Goal: Entertainment & Leisure: Consume media (video, audio)

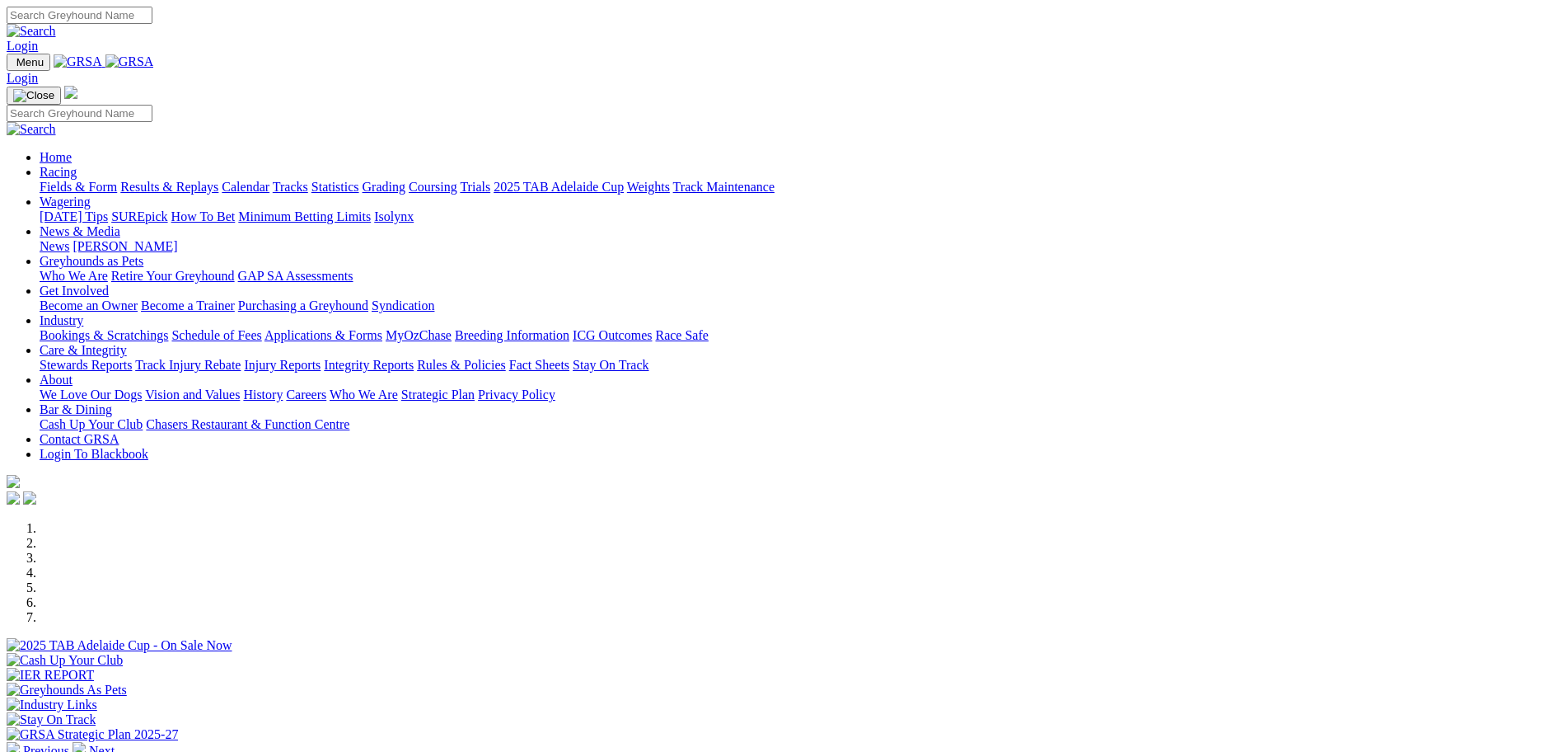
click at [77, 165] on link "Racing" at bounding box center [57, 171] width 37 height 14
click at [117, 180] on link "Fields & Form" at bounding box center [77, 186] width 77 height 14
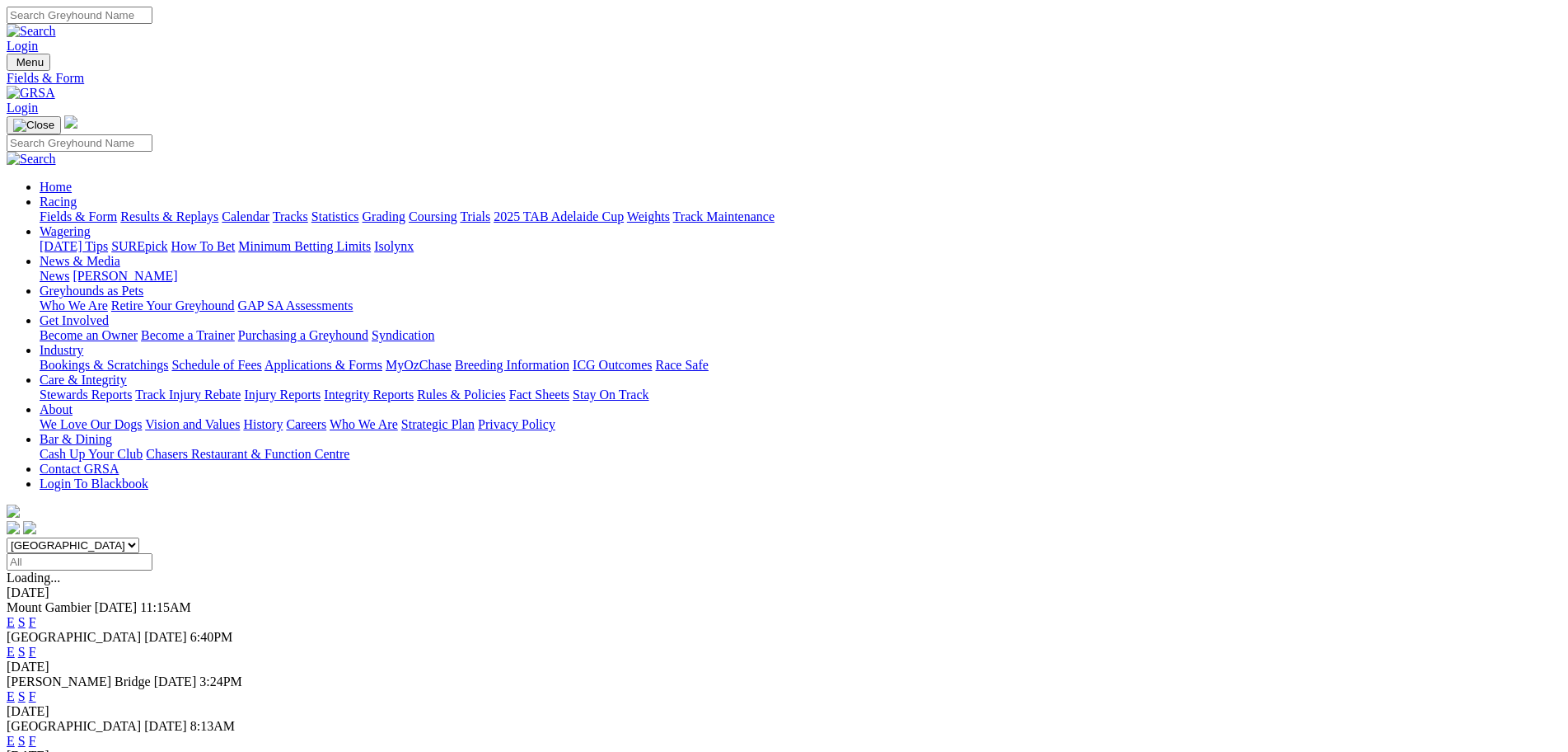
drag, startPoint x: 538, startPoint y: 188, endPoint x: 538, endPoint y: 196, distance: 8.0
click at [538, 538] on div "South Australia New South Wales Northern Territory Queensland Tasmania Victoria…" at bounding box center [784, 554] width 1554 height 33
drag, startPoint x: 528, startPoint y: 207, endPoint x: 528, endPoint y: 216, distance: 9.0
click at [139, 538] on select "South Australia New South Wales Northern Territory Queensland Tasmania Victoria…" at bounding box center [73, 545] width 133 height 15
select select "QLD"
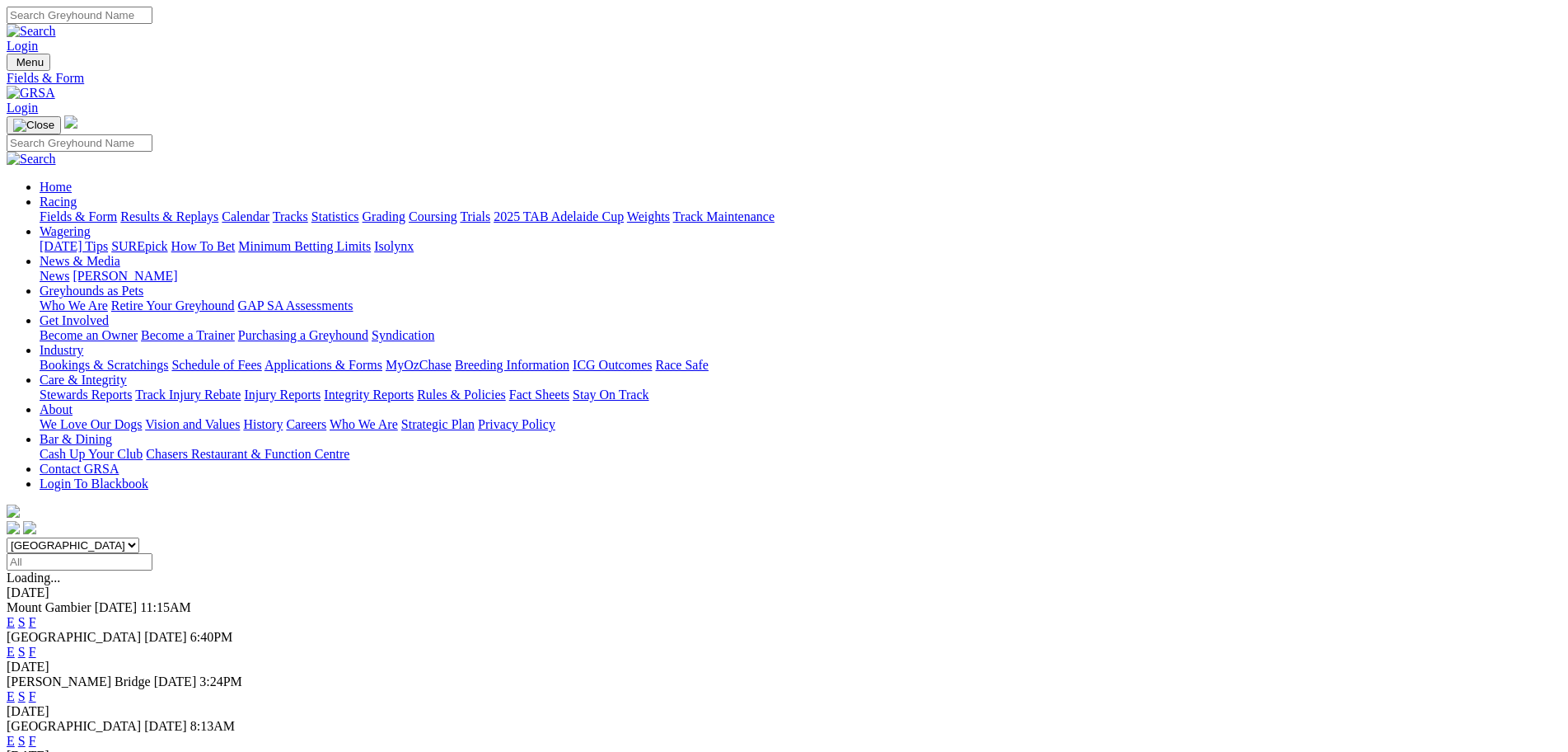
click at [139, 538] on select "South Australia New South Wales Northern Territory Queensland Tasmania Victoria…" at bounding box center [73, 545] width 133 height 15
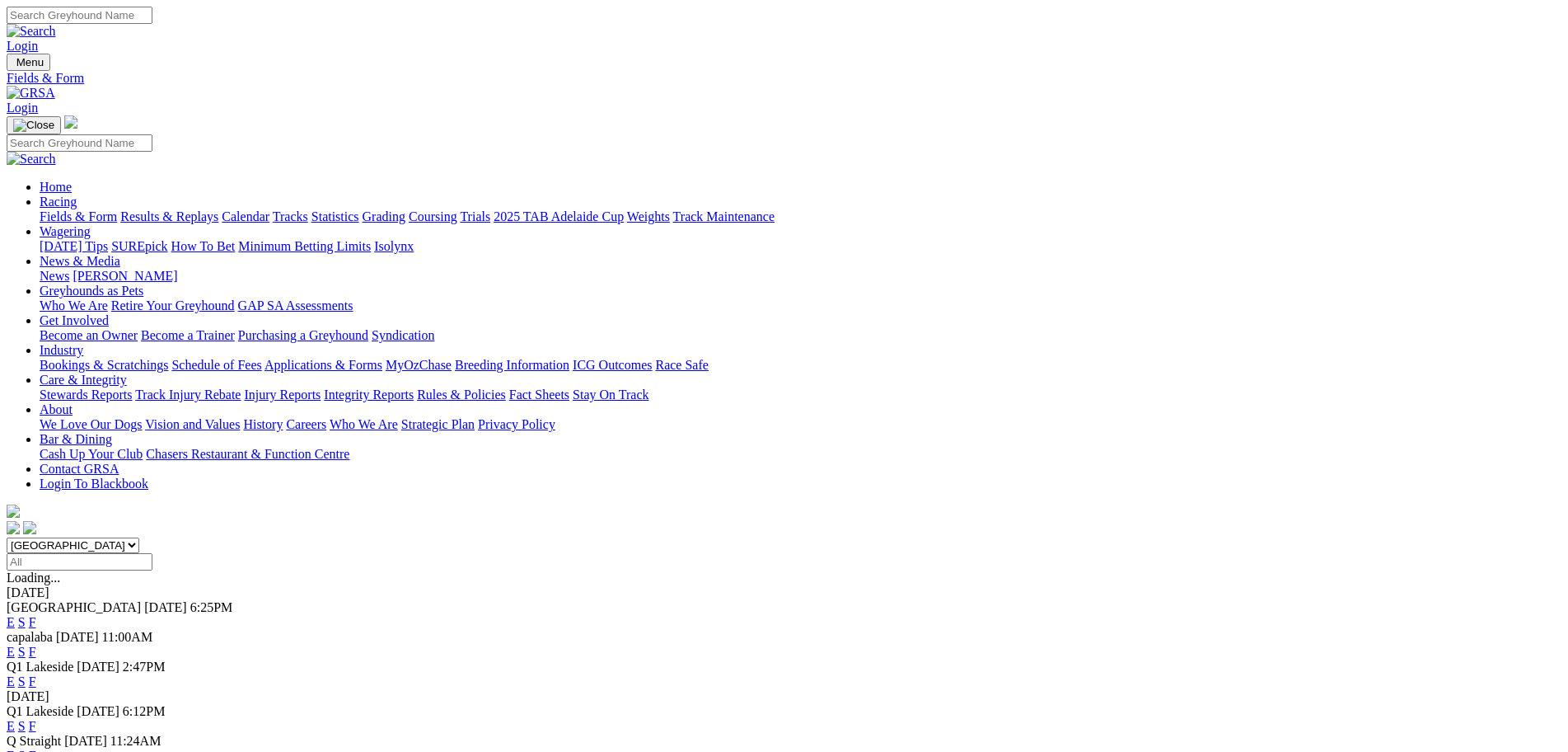
click at [15, 615] on link "E" at bounding box center [10, 622] width 8 height 14
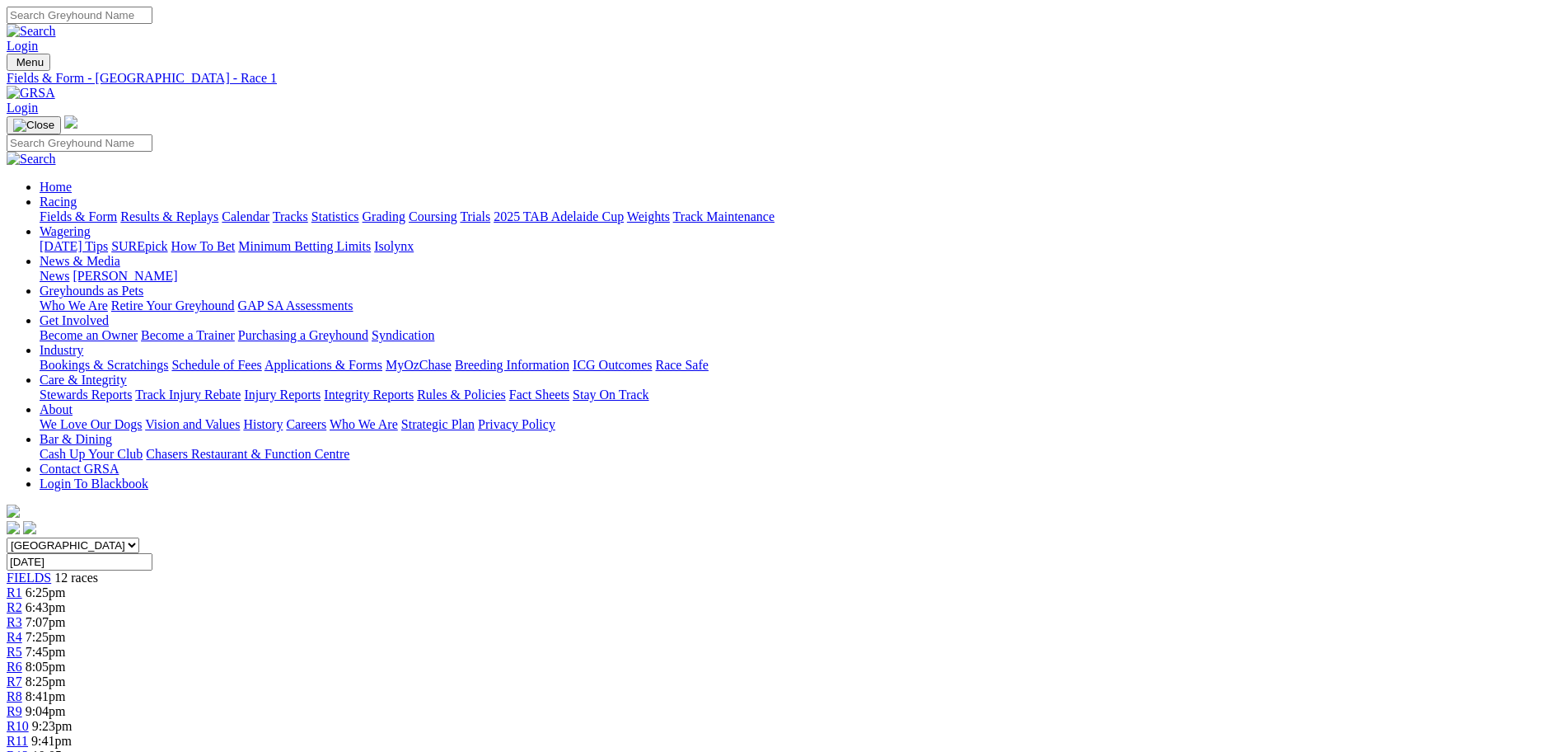
click at [22, 615] on link "R3" at bounding box center [14, 622] width 15 height 14
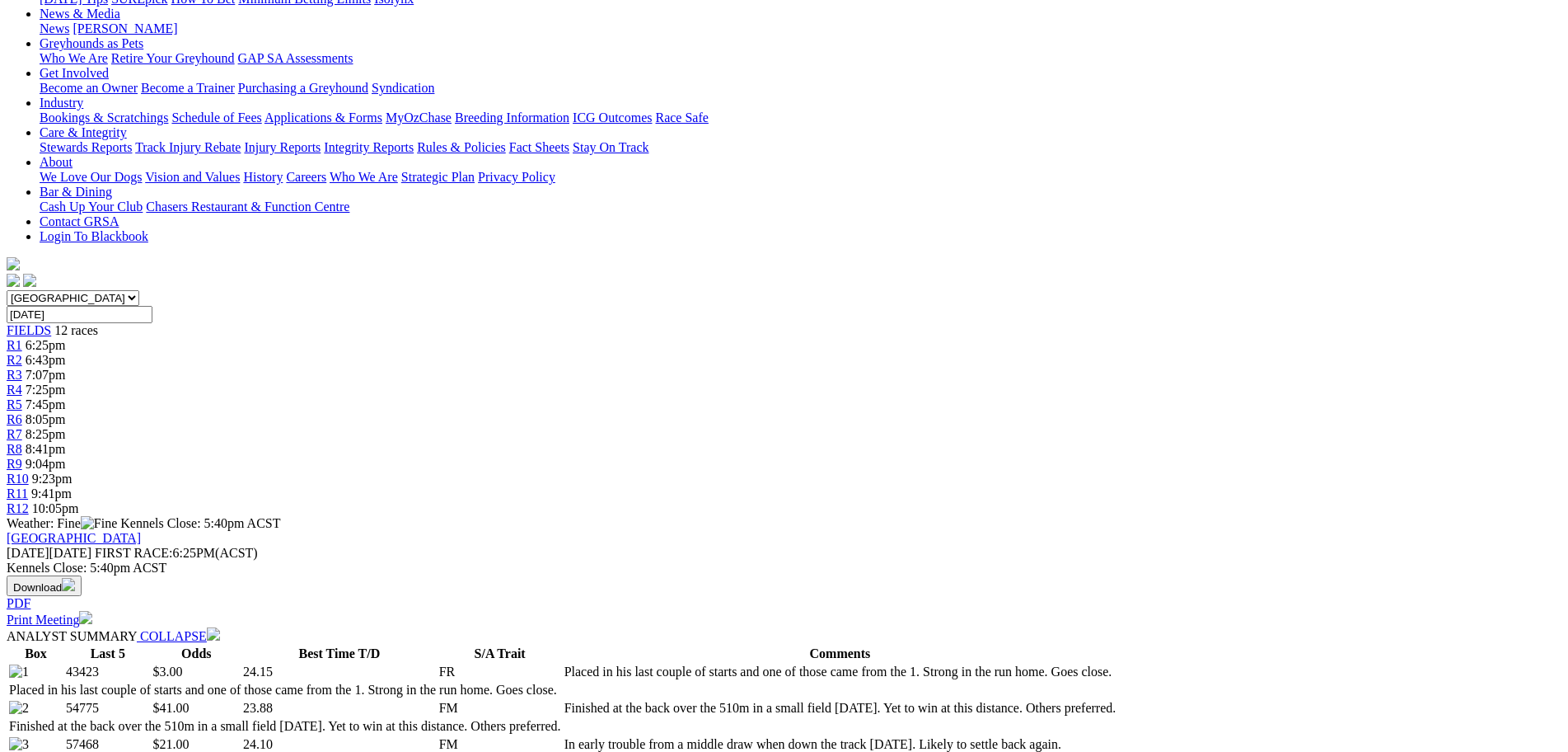
scroll to position [165, 0]
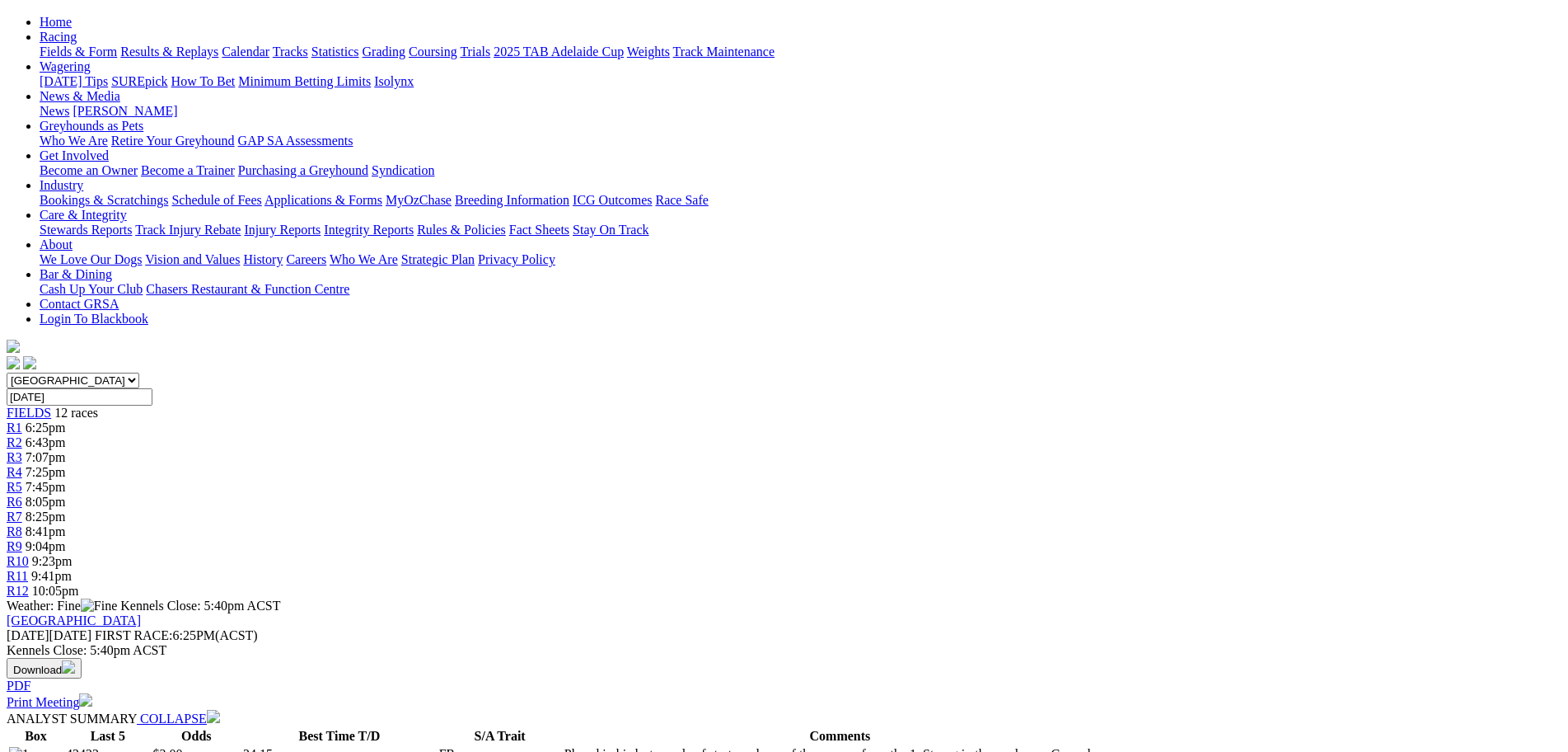
click at [22, 465] on span "R4" at bounding box center [14, 471] width 15 height 14
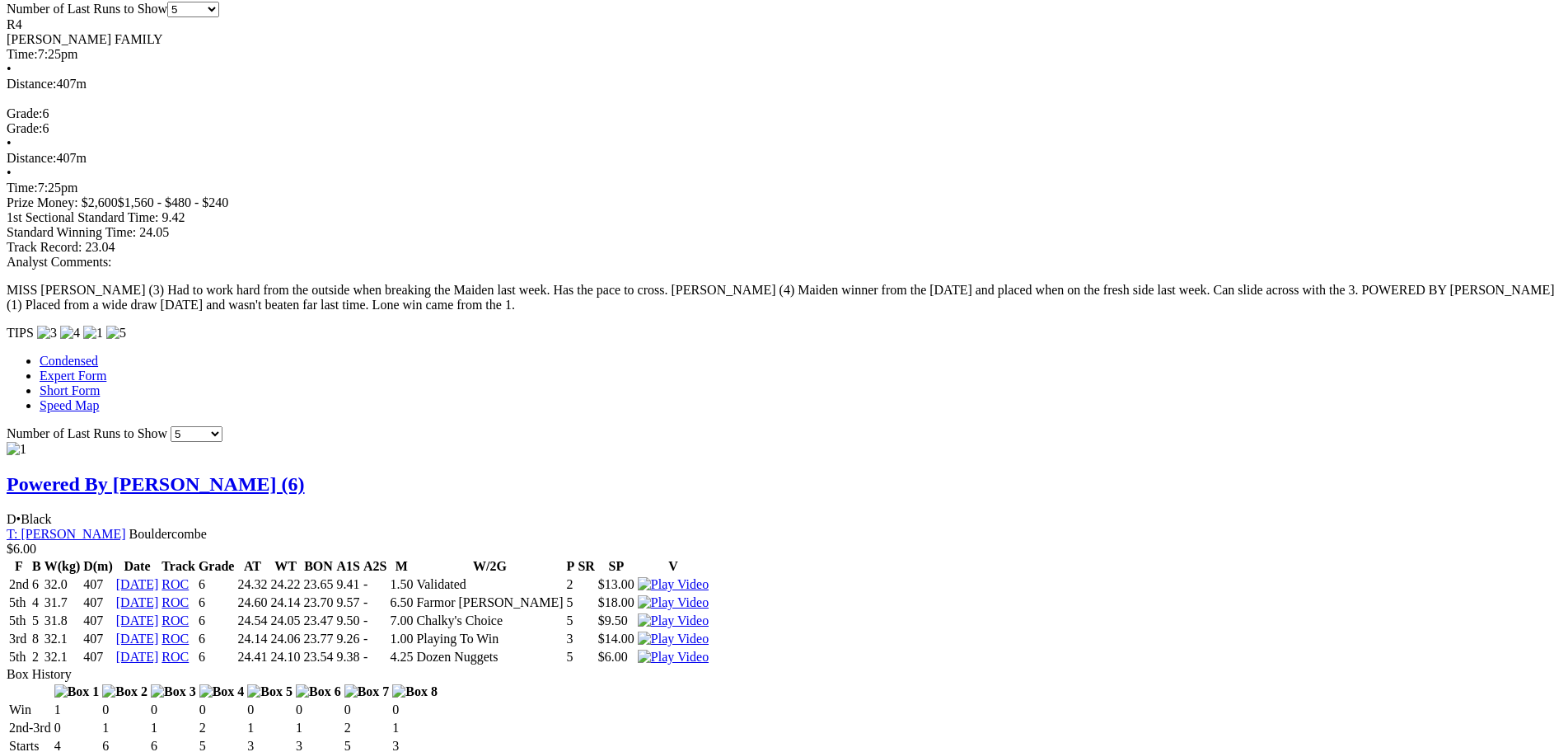
scroll to position [1236, 0]
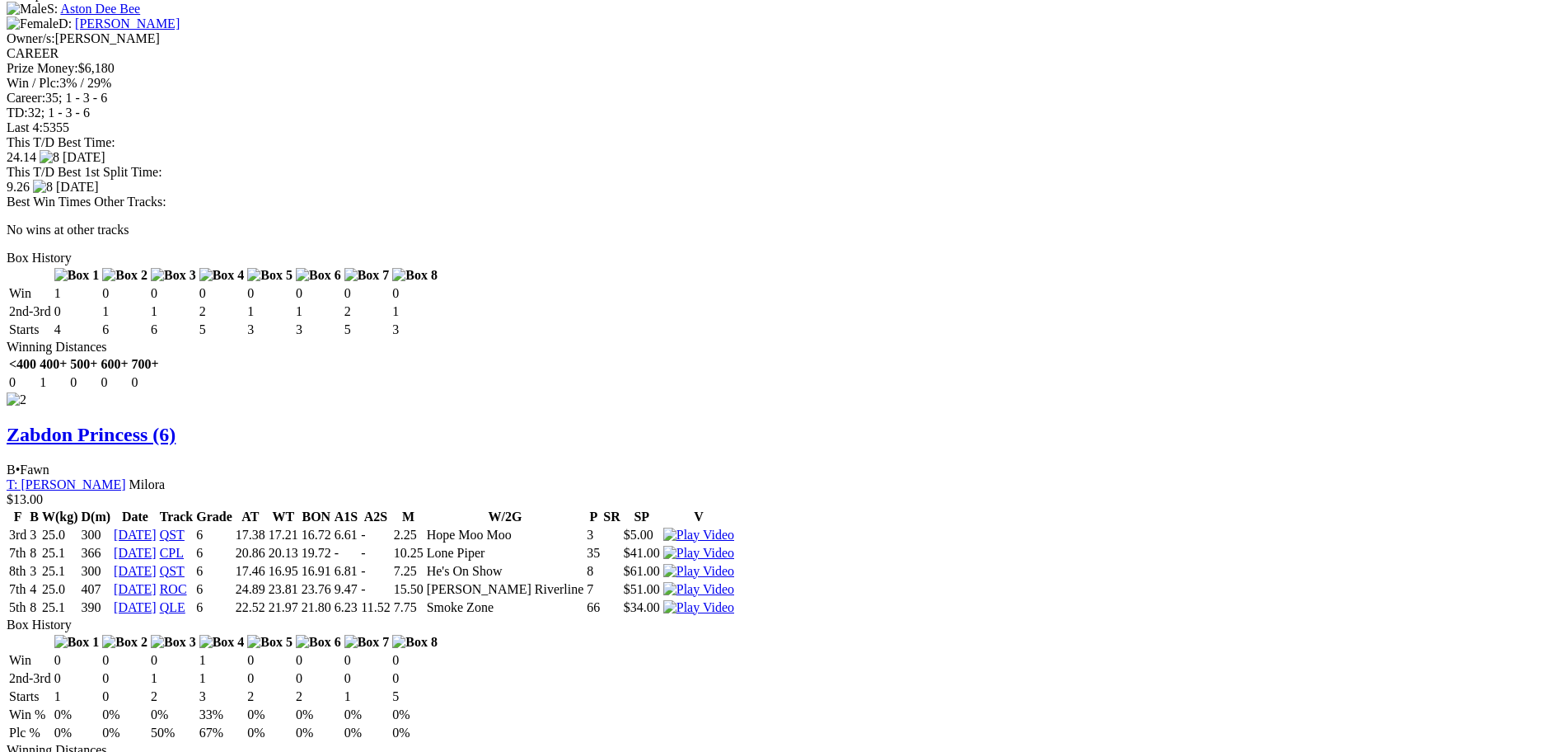
scroll to position [2225, 0]
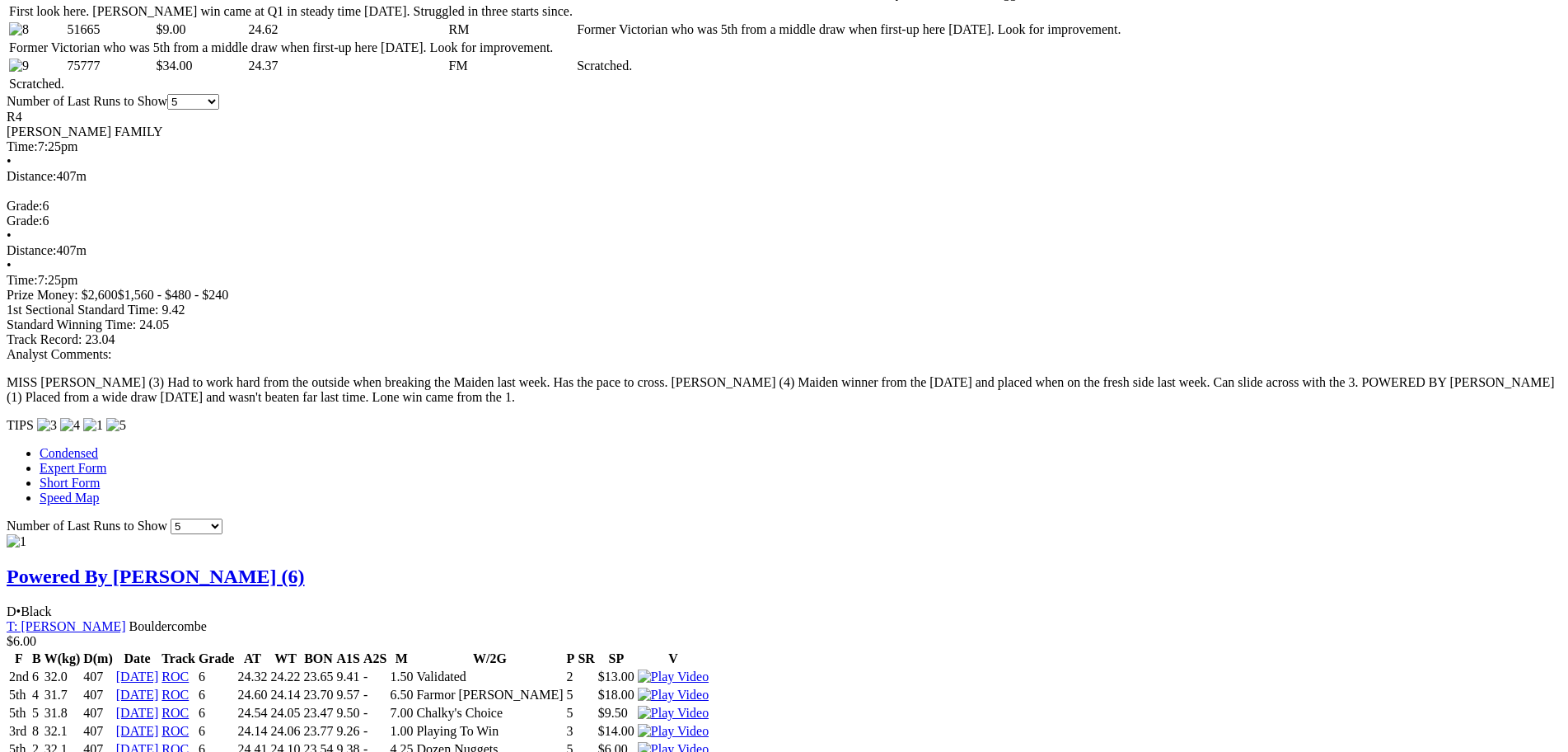
scroll to position [1154, 0]
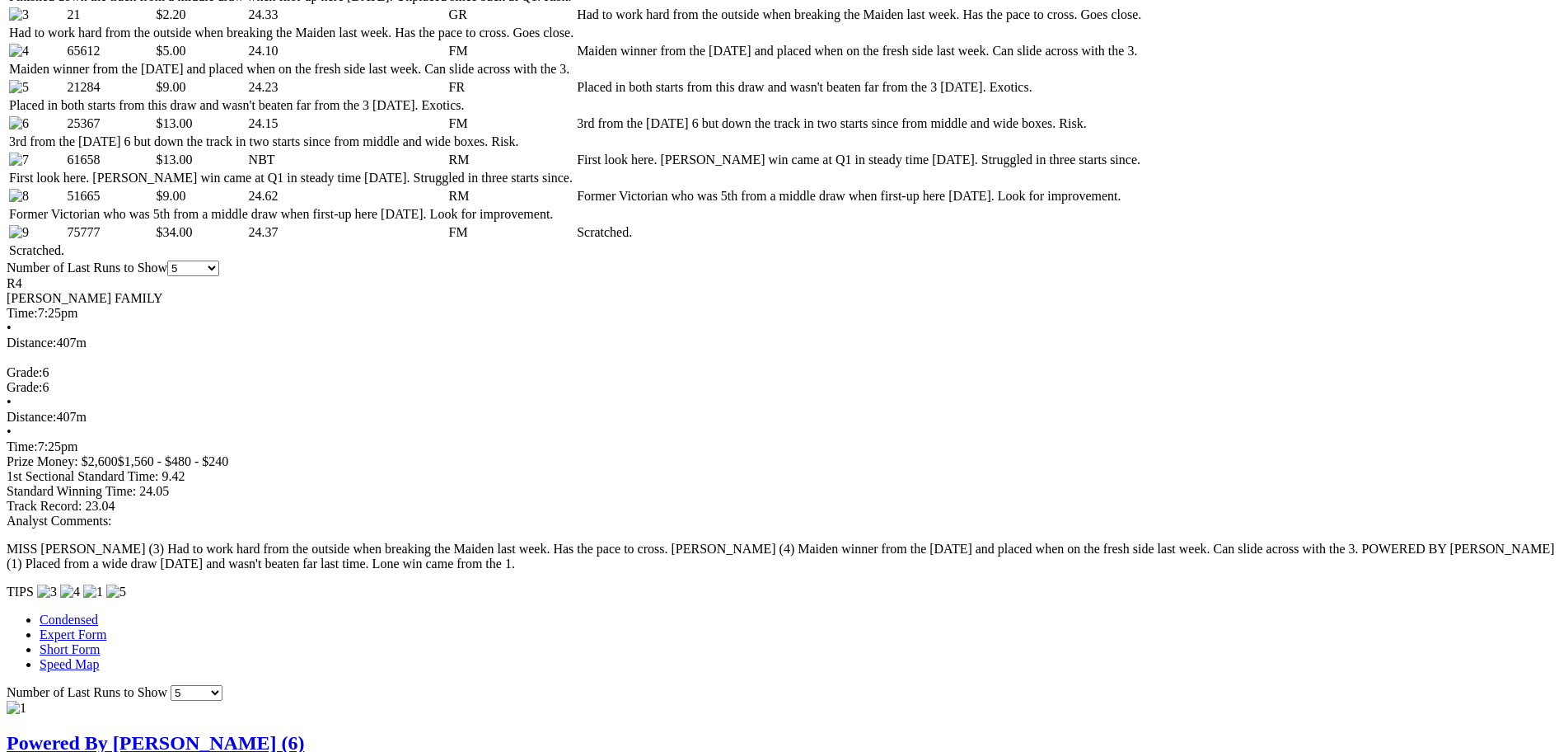
scroll to position [907, 0]
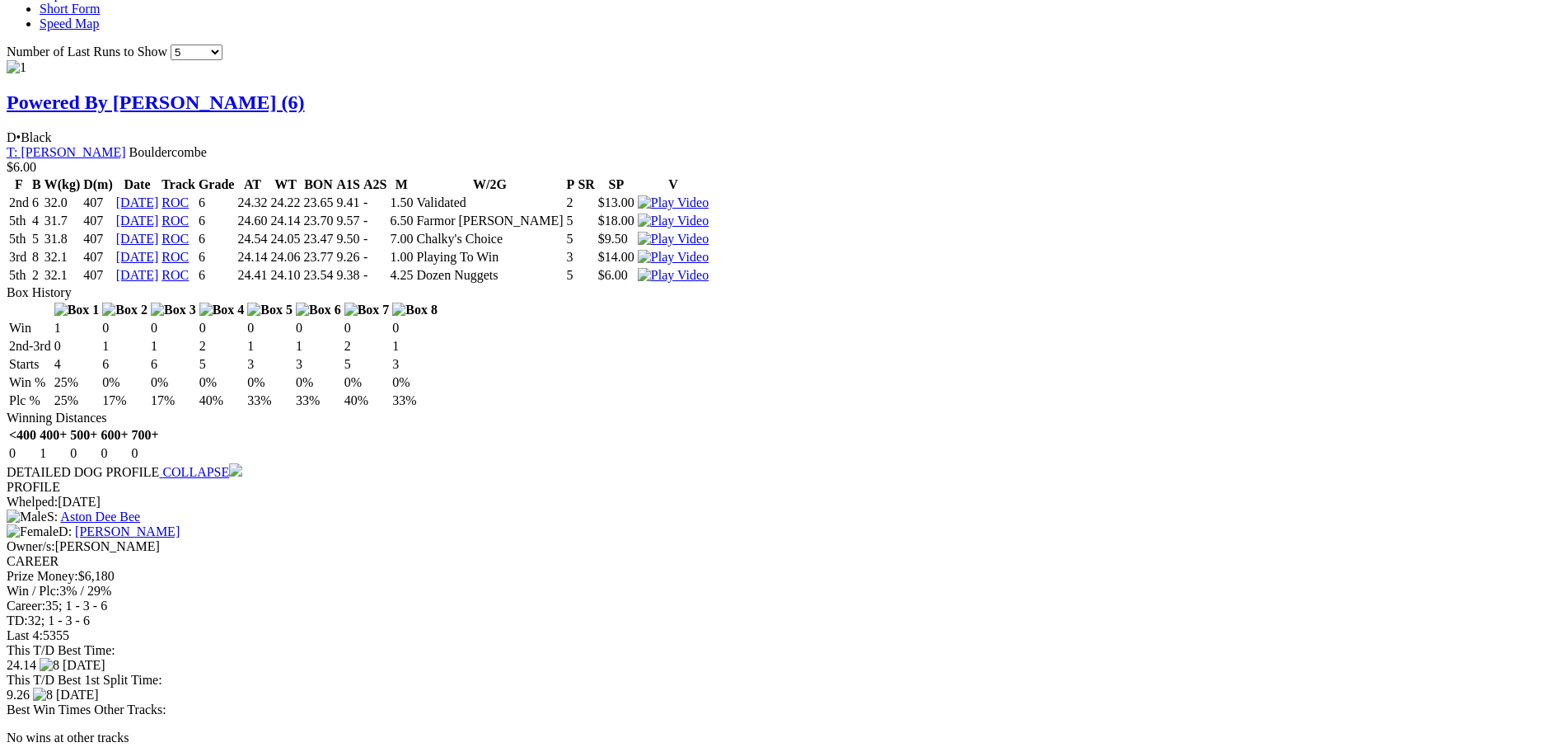
scroll to position [1648, 0]
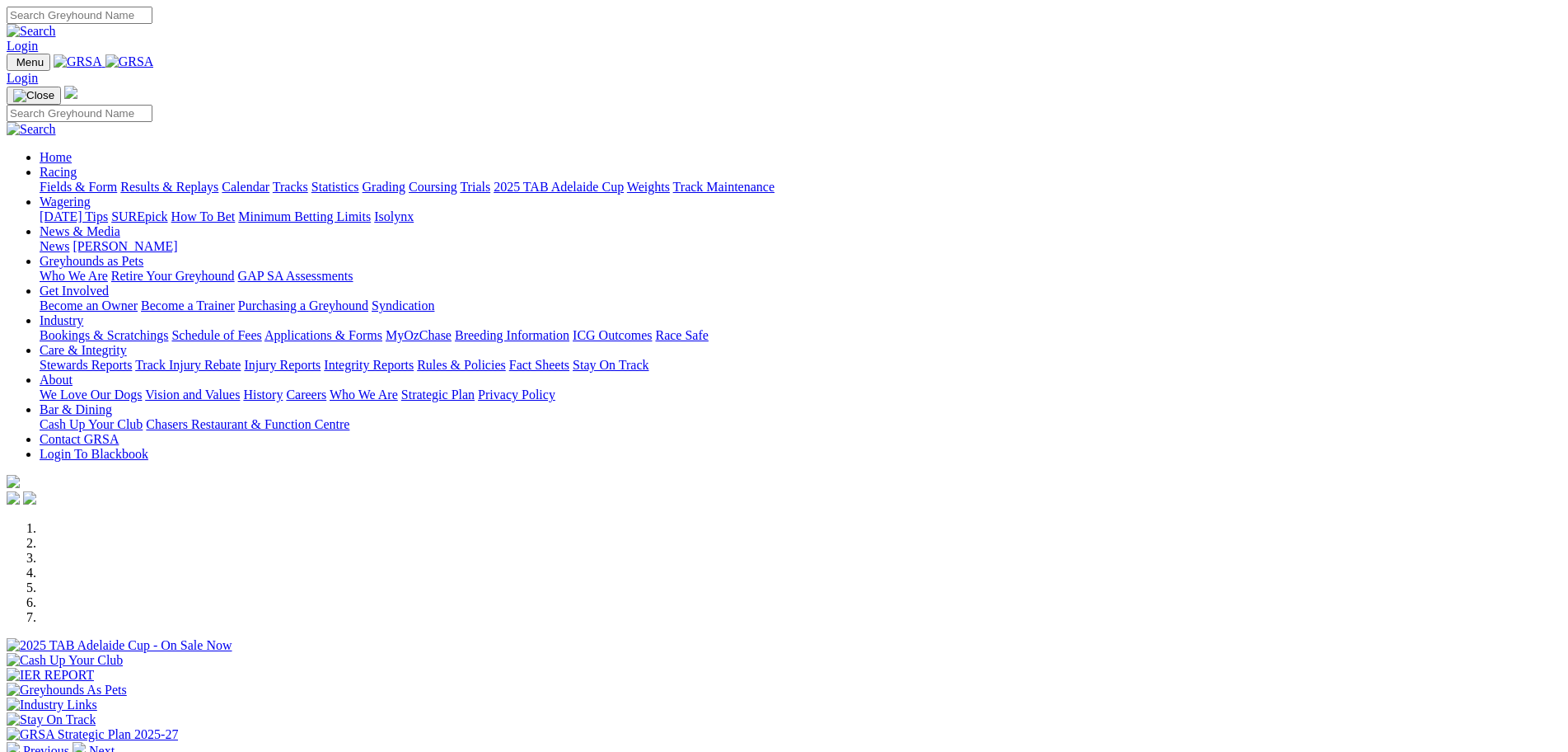
click at [77, 165] on link "Racing" at bounding box center [57, 171] width 37 height 14
click at [117, 180] on link "Fields & Form" at bounding box center [77, 186] width 77 height 14
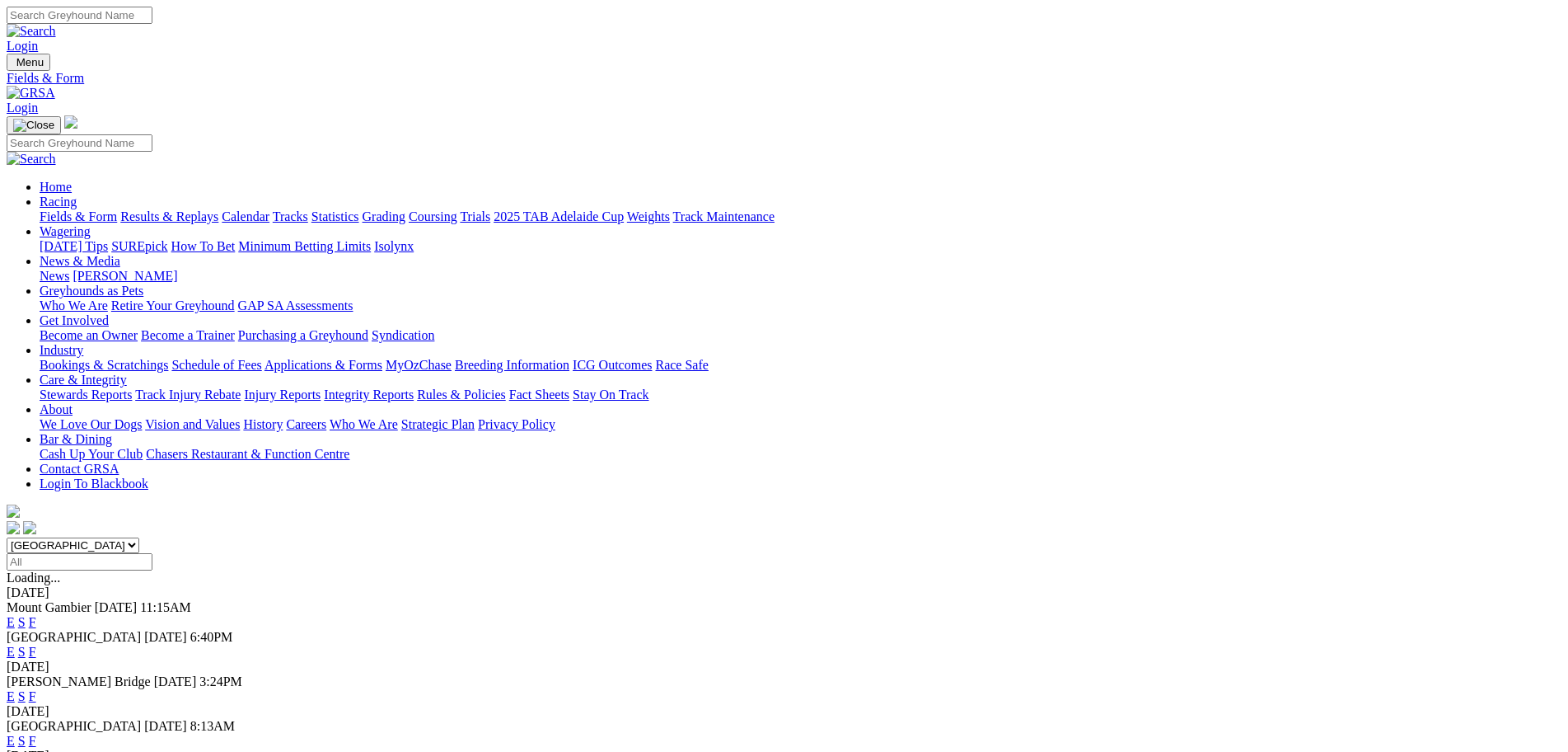
click at [139, 538] on select "[GEOGRAPHIC_DATA] [GEOGRAPHIC_DATA] [GEOGRAPHIC_DATA] [GEOGRAPHIC_DATA] [GEOGRA…" at bounding box center [73, 545] width 133 height 15
select select "QLD"
click at [139, 538] on select "South Australia New South Wales Northern Territory Queensland Tasmania Victoria…" at bounding box center [73, 545] width 133 height 15
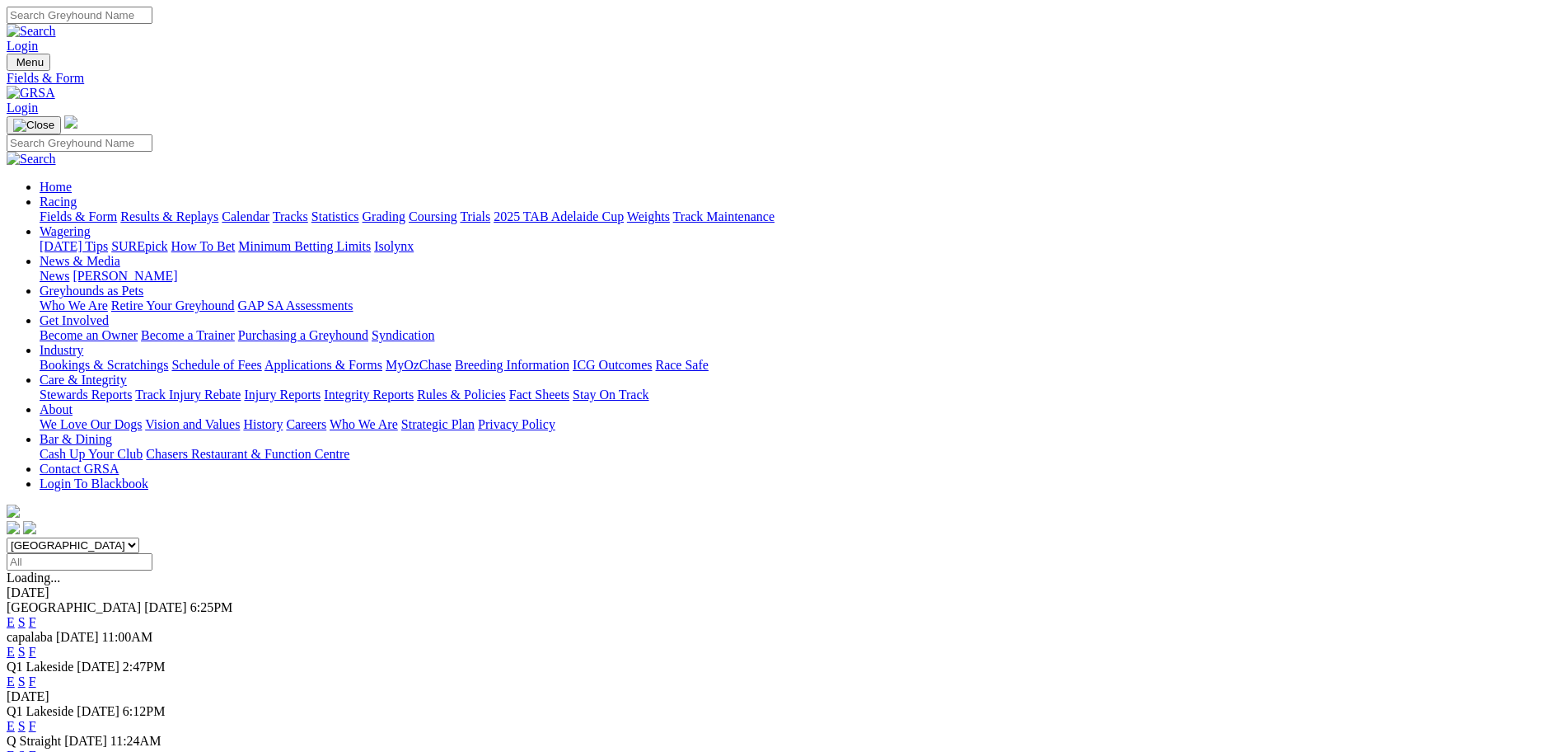
click at [15, 615] on link "E" at bounding box center [10, 622] width 8 height 14
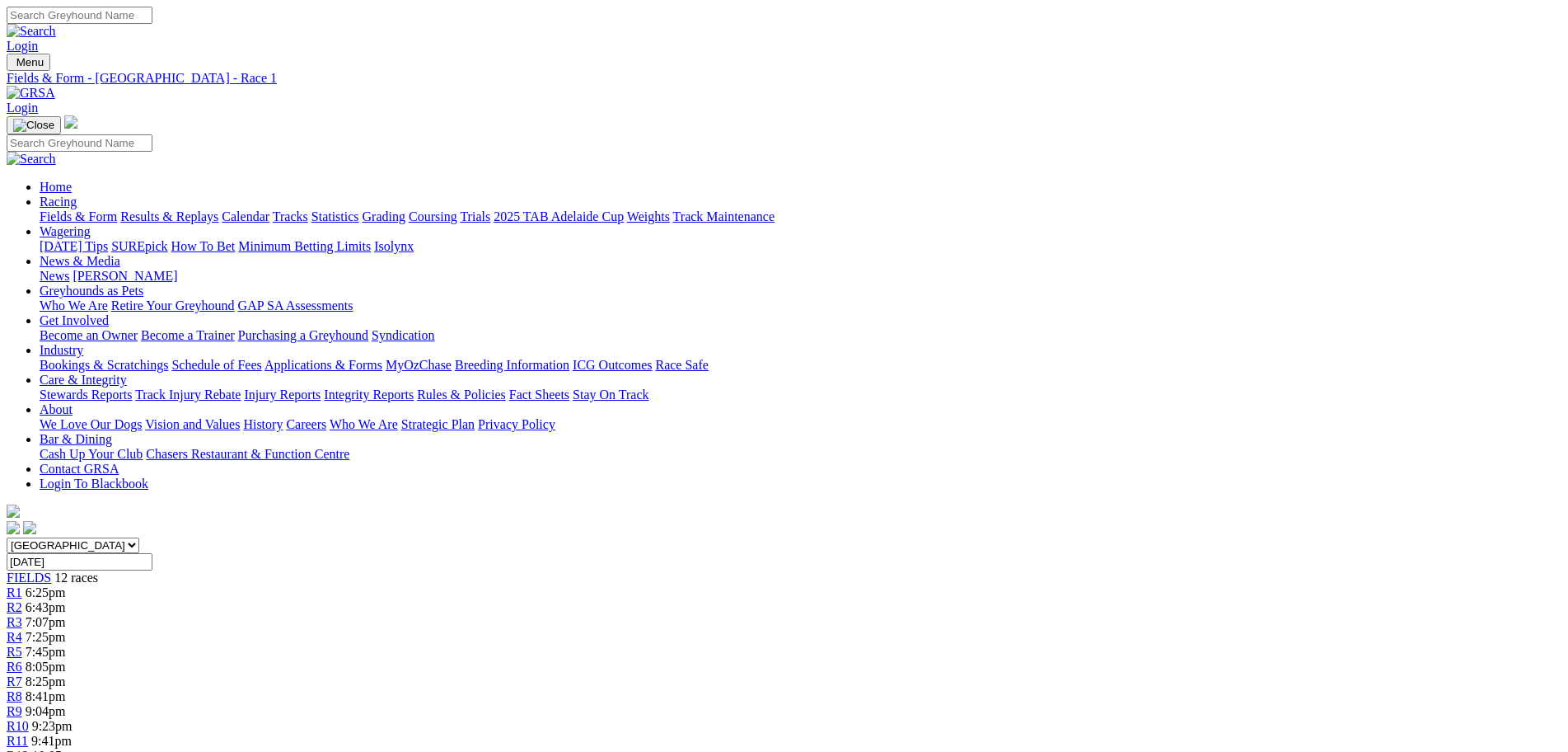
click at [66, 630] on span "7:25pm" at bounding box center [46, 636] width 40 height 14
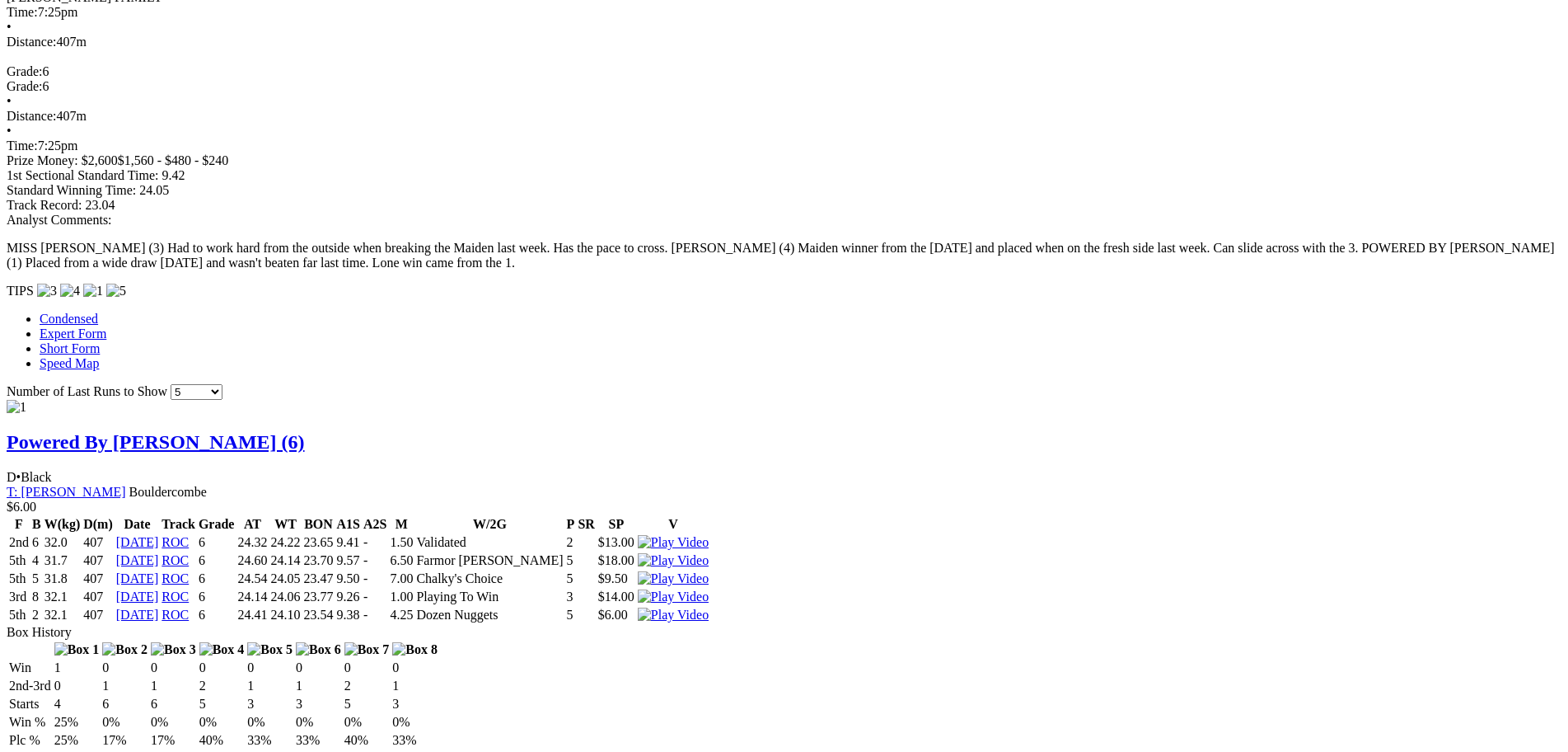
scroll to position [1319, 0]
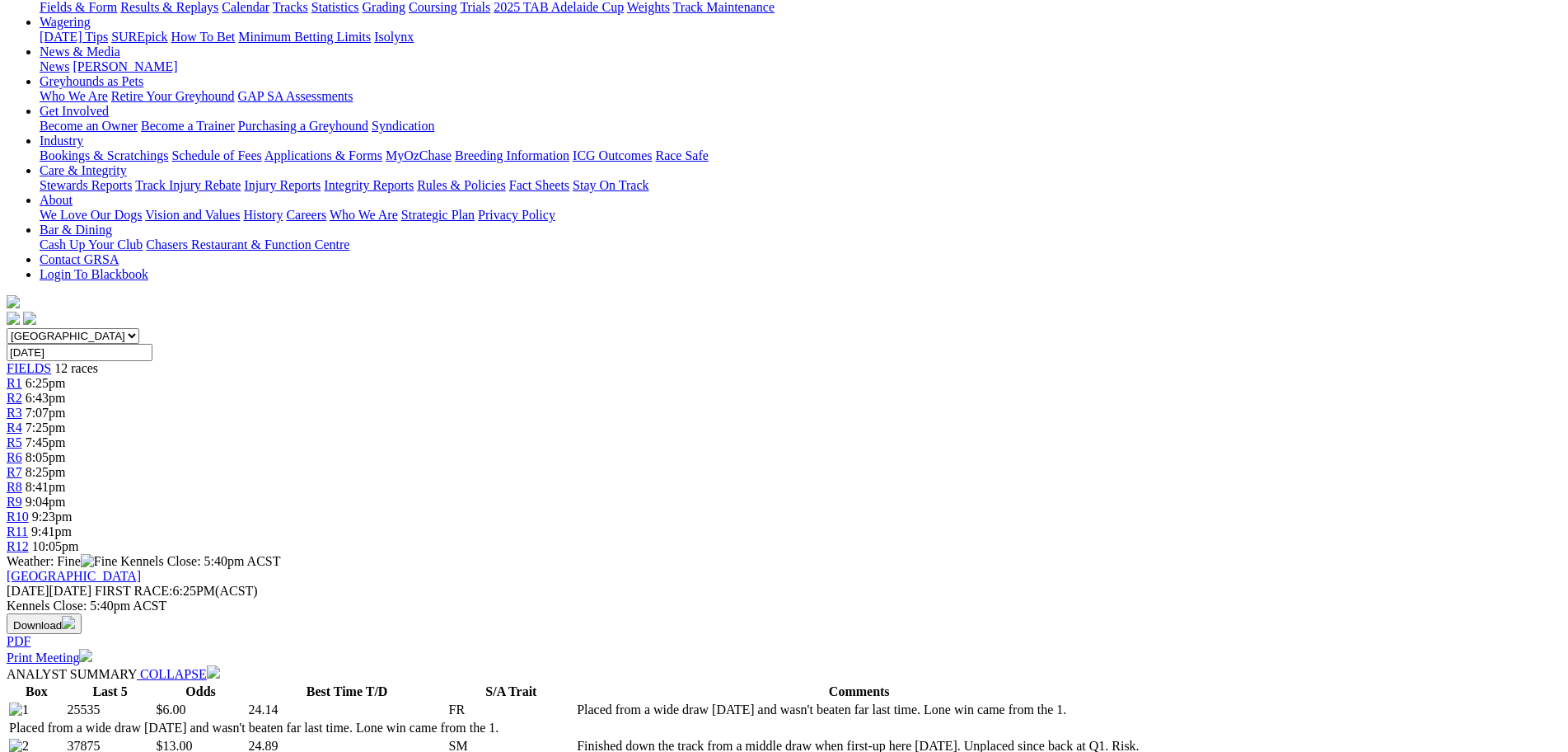
scroll to position [0, 0]
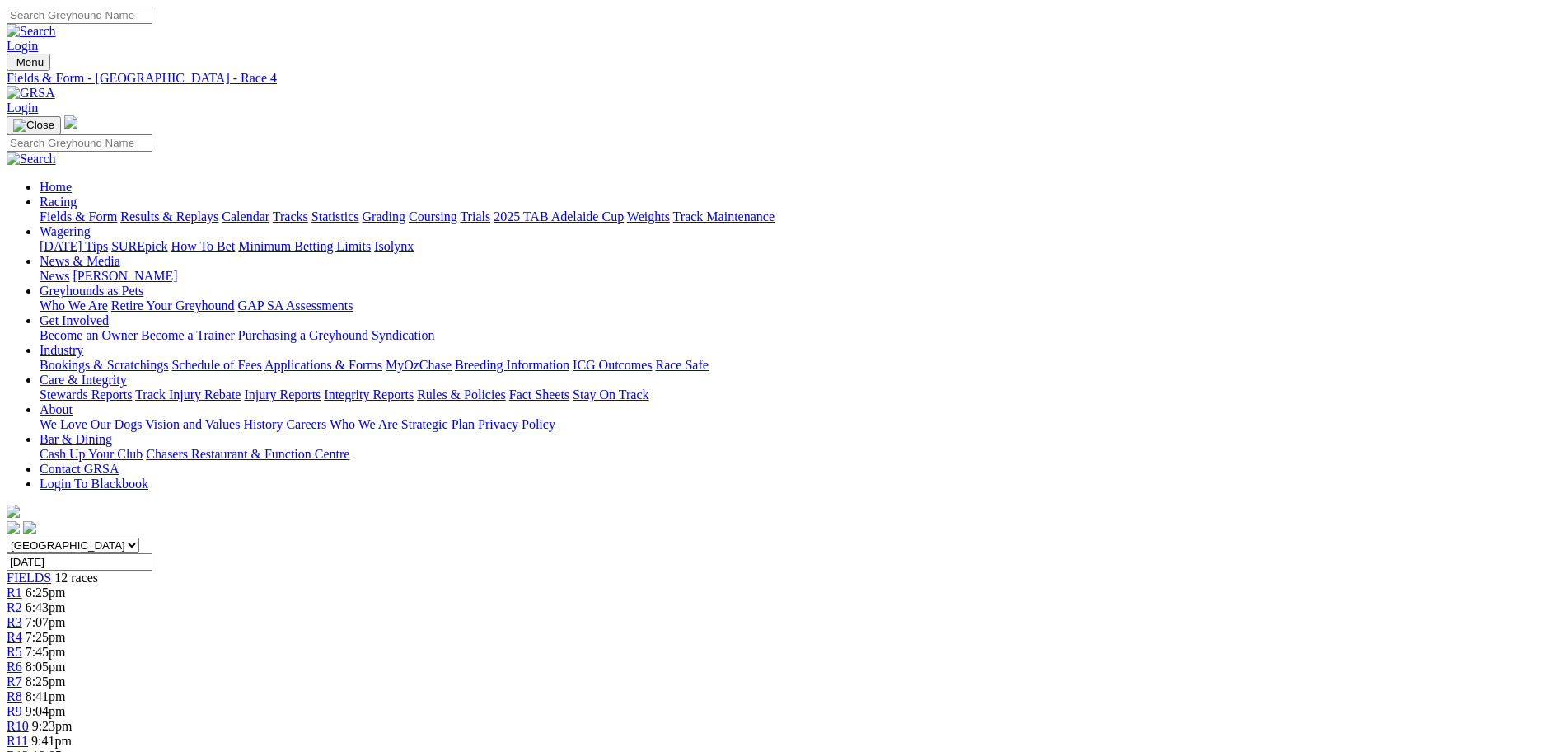
click at [66, 644] on span "7:45pm" at bounding box center [46, 651] width 40 height 14
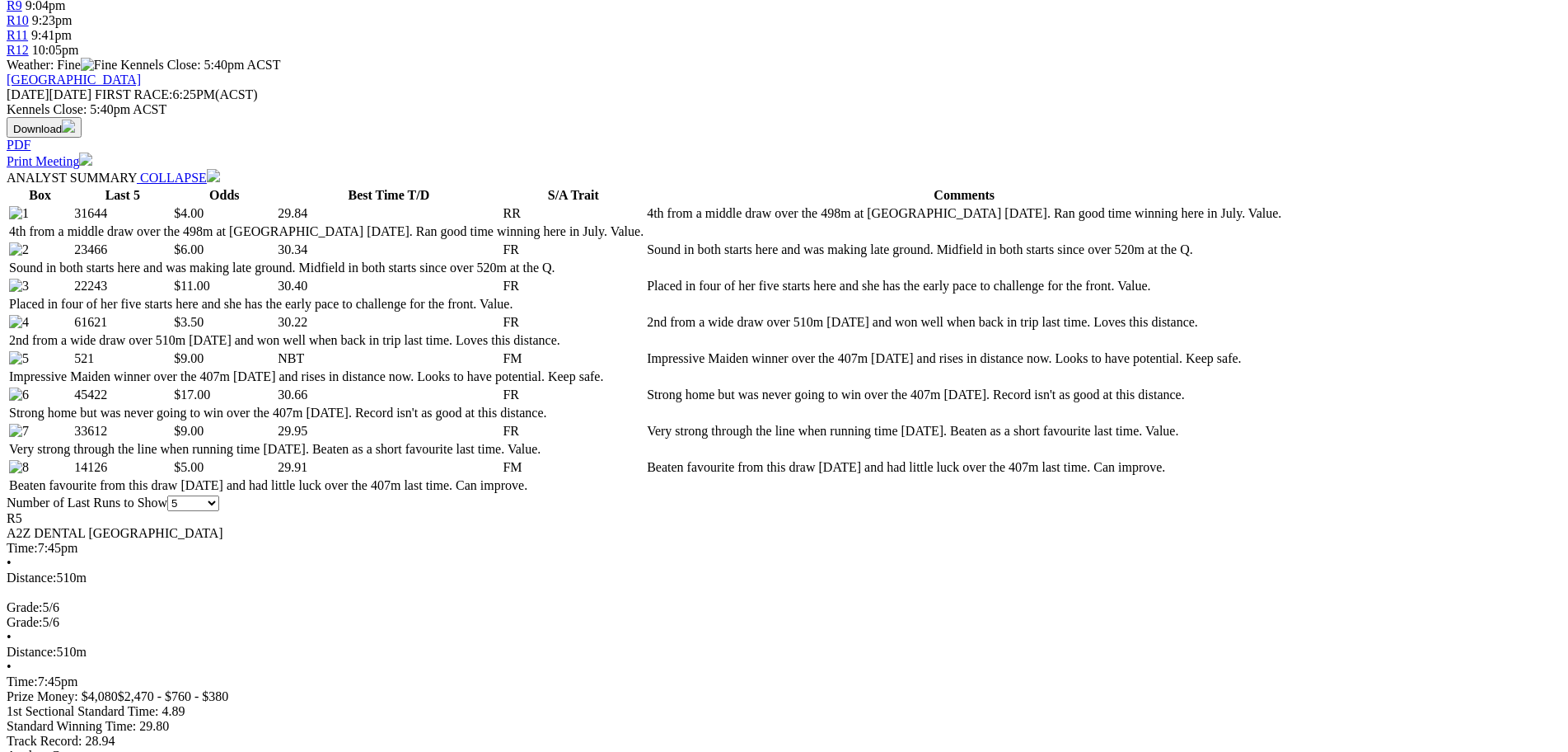
scroll to position [824, 0]
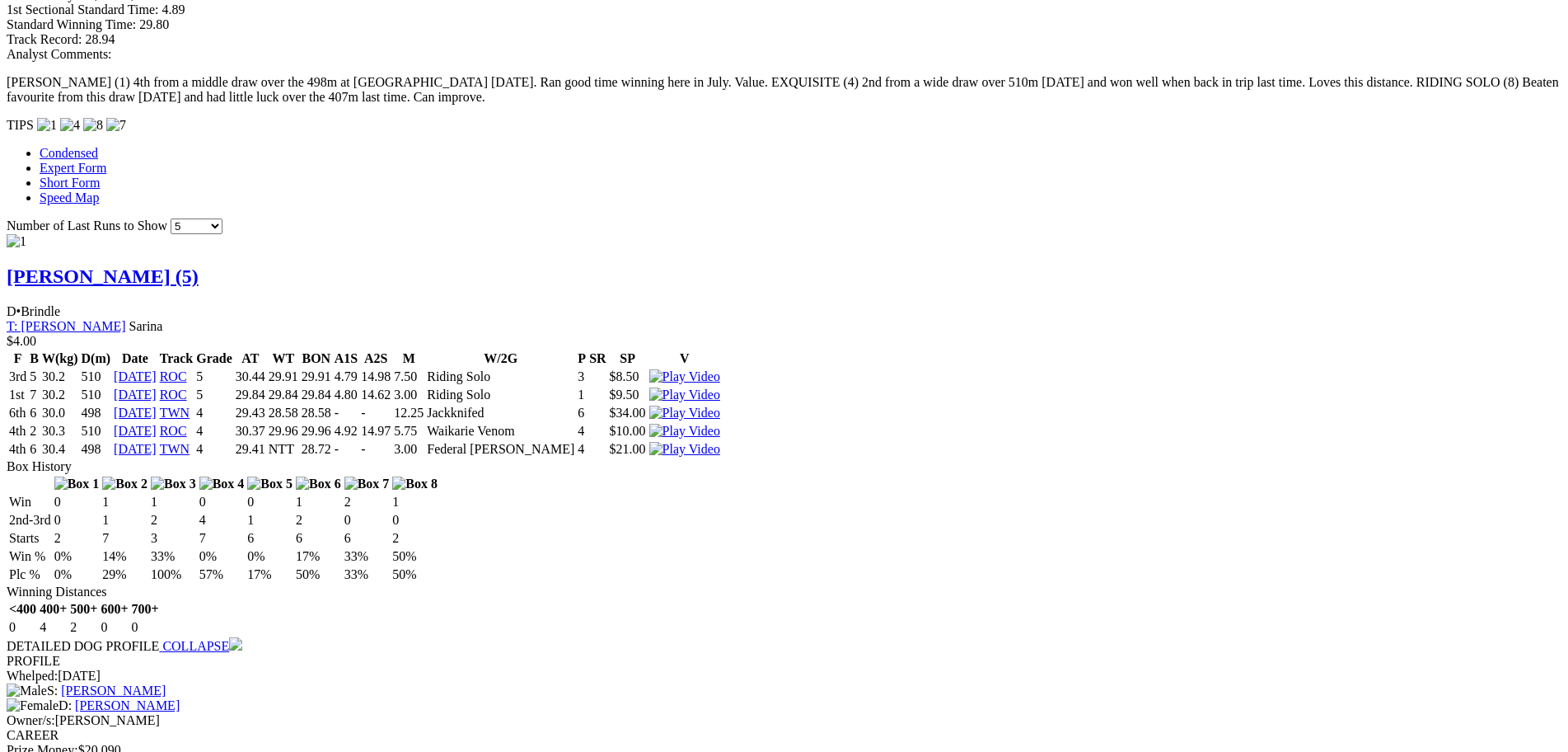
scroll to position [1566, 0]
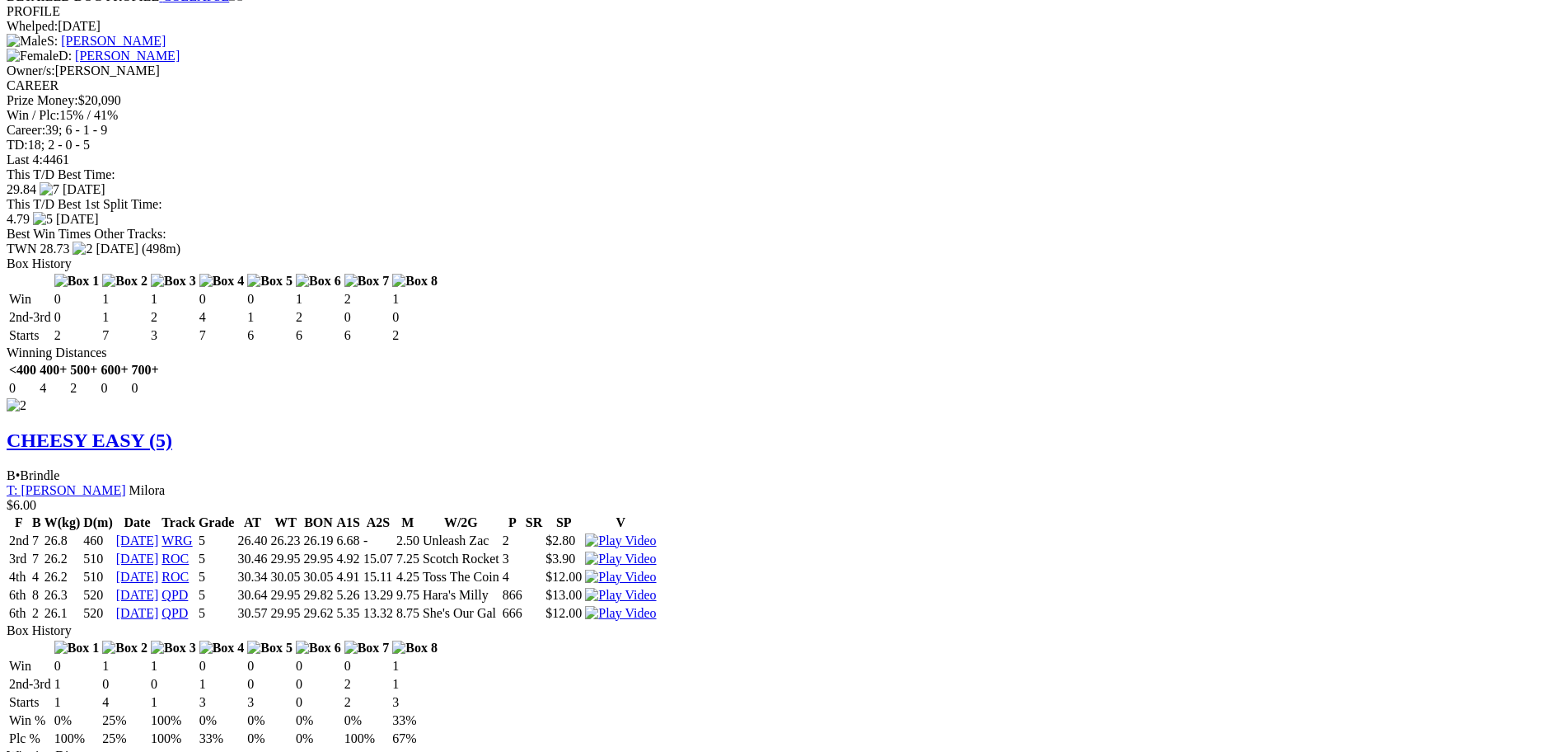
scroll to position [2061, 0]
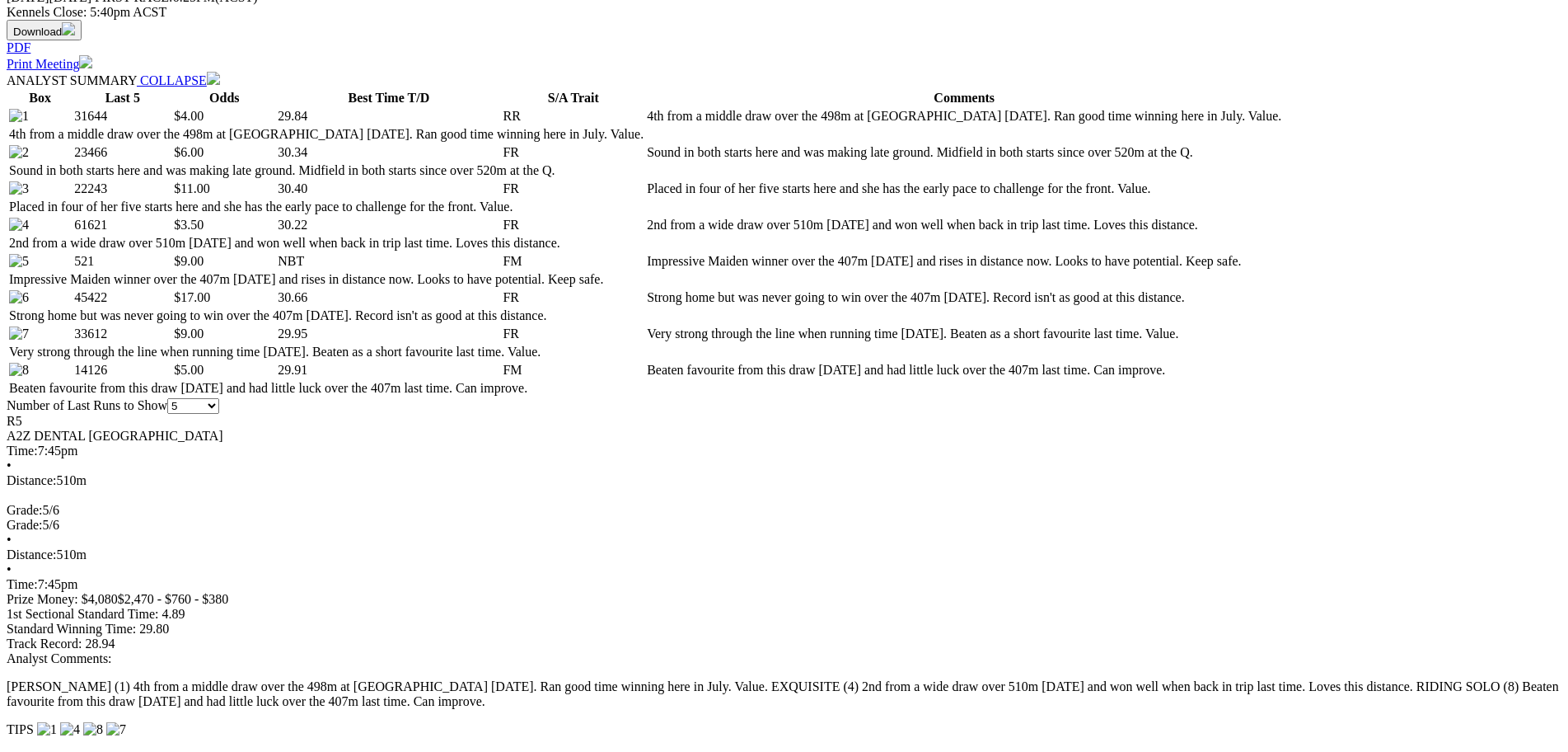
scroll to position [742, 0]
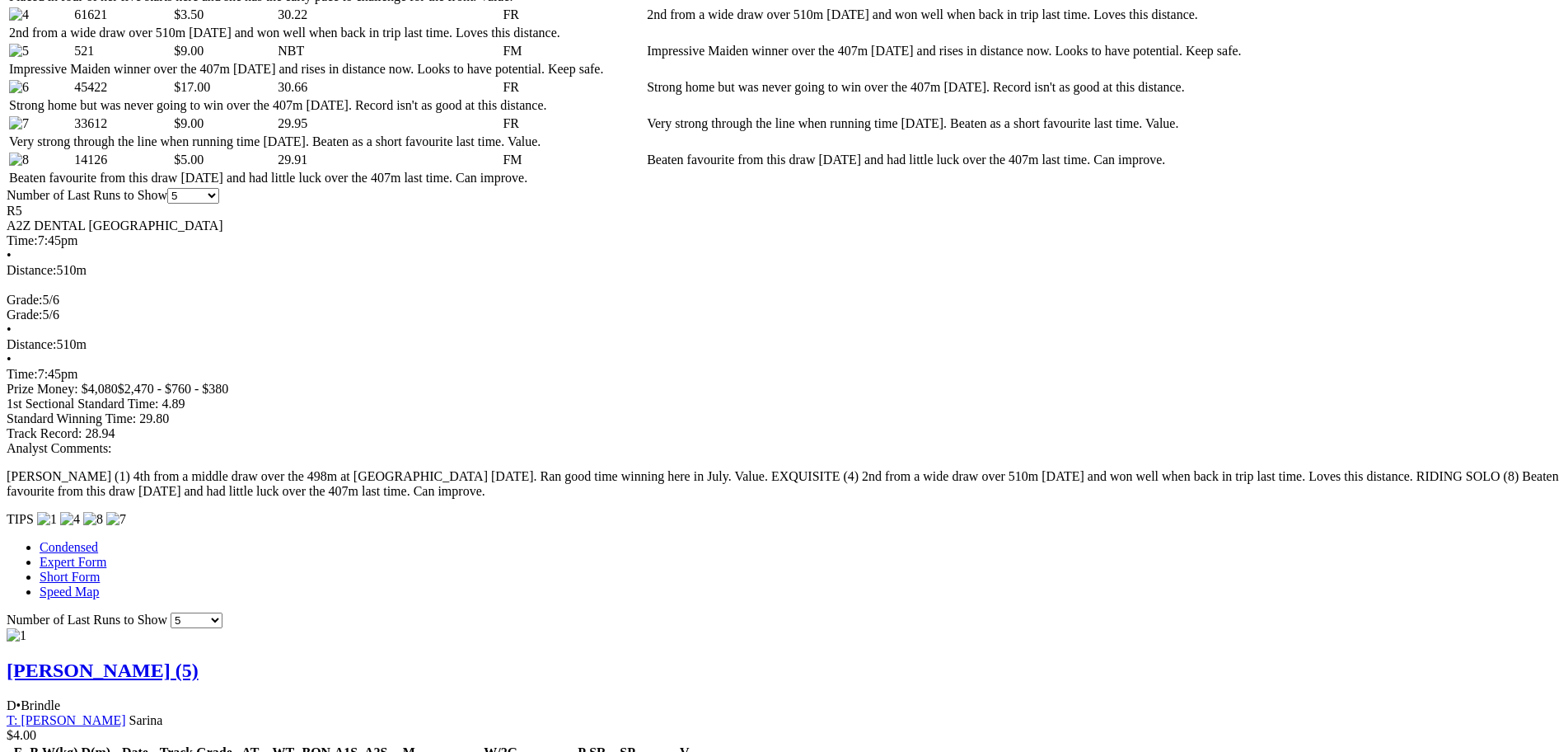
scroll to position [1154, 0]
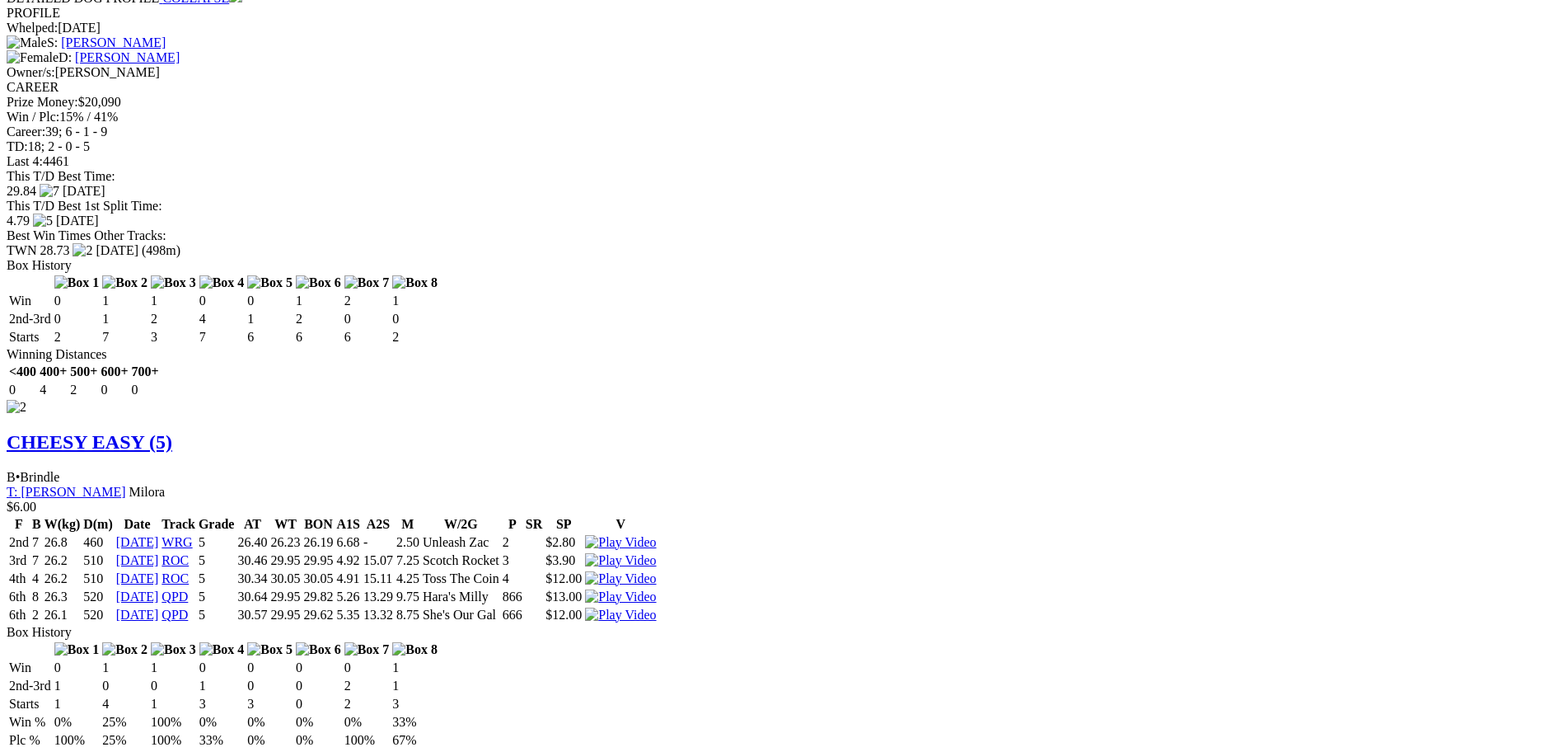
scroll to position [2061, 0]
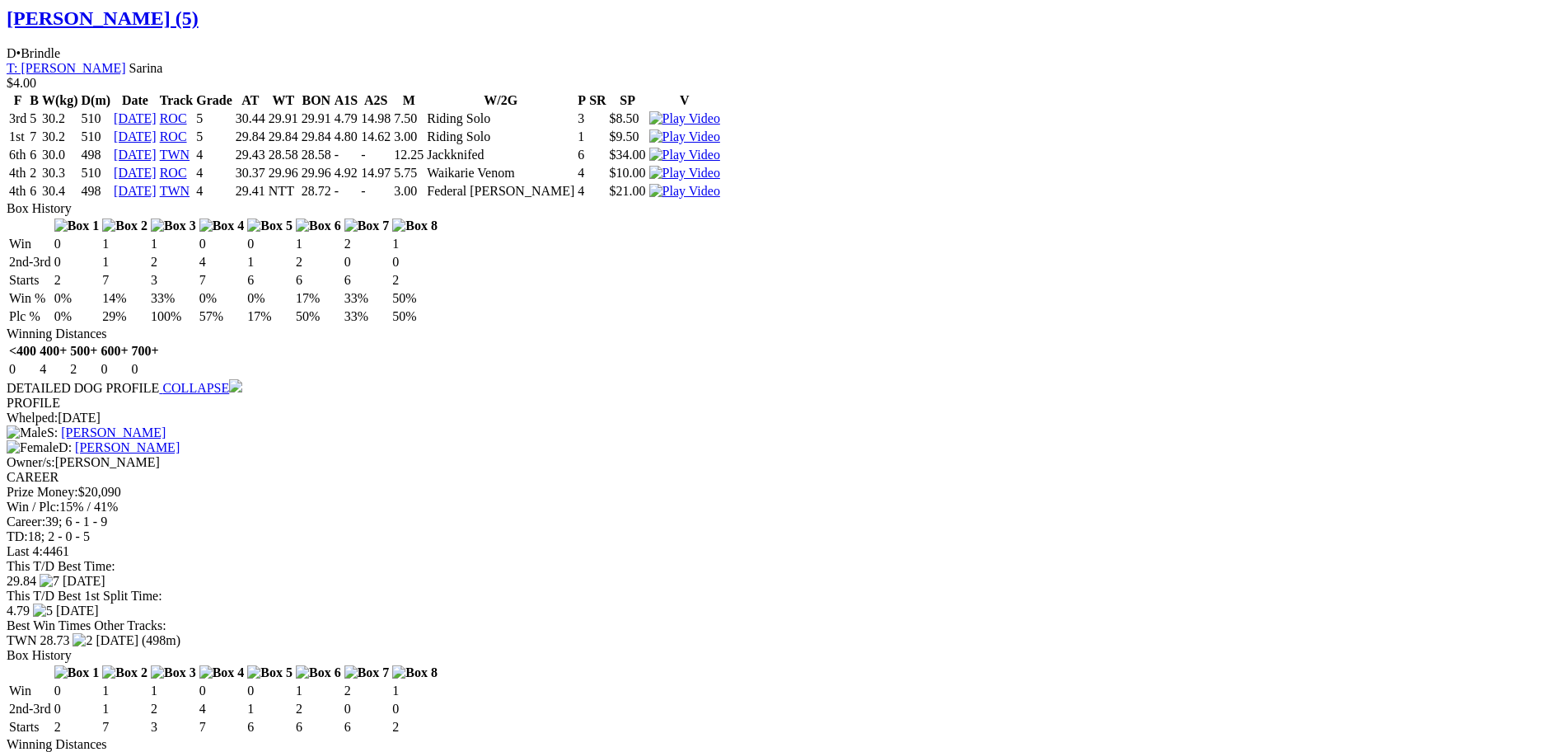
scroll to position [1648, 0]
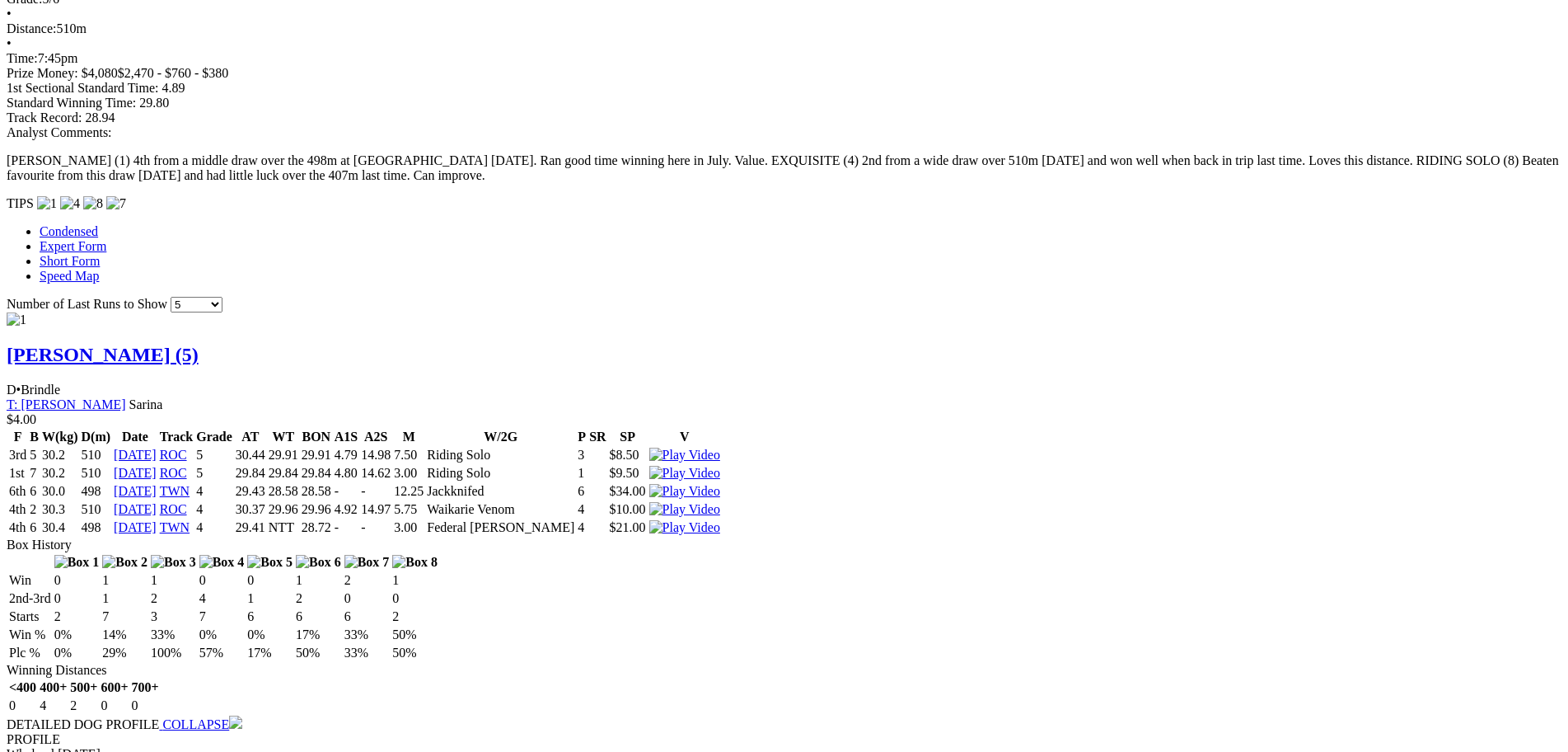
scroll to position [1319, 0]
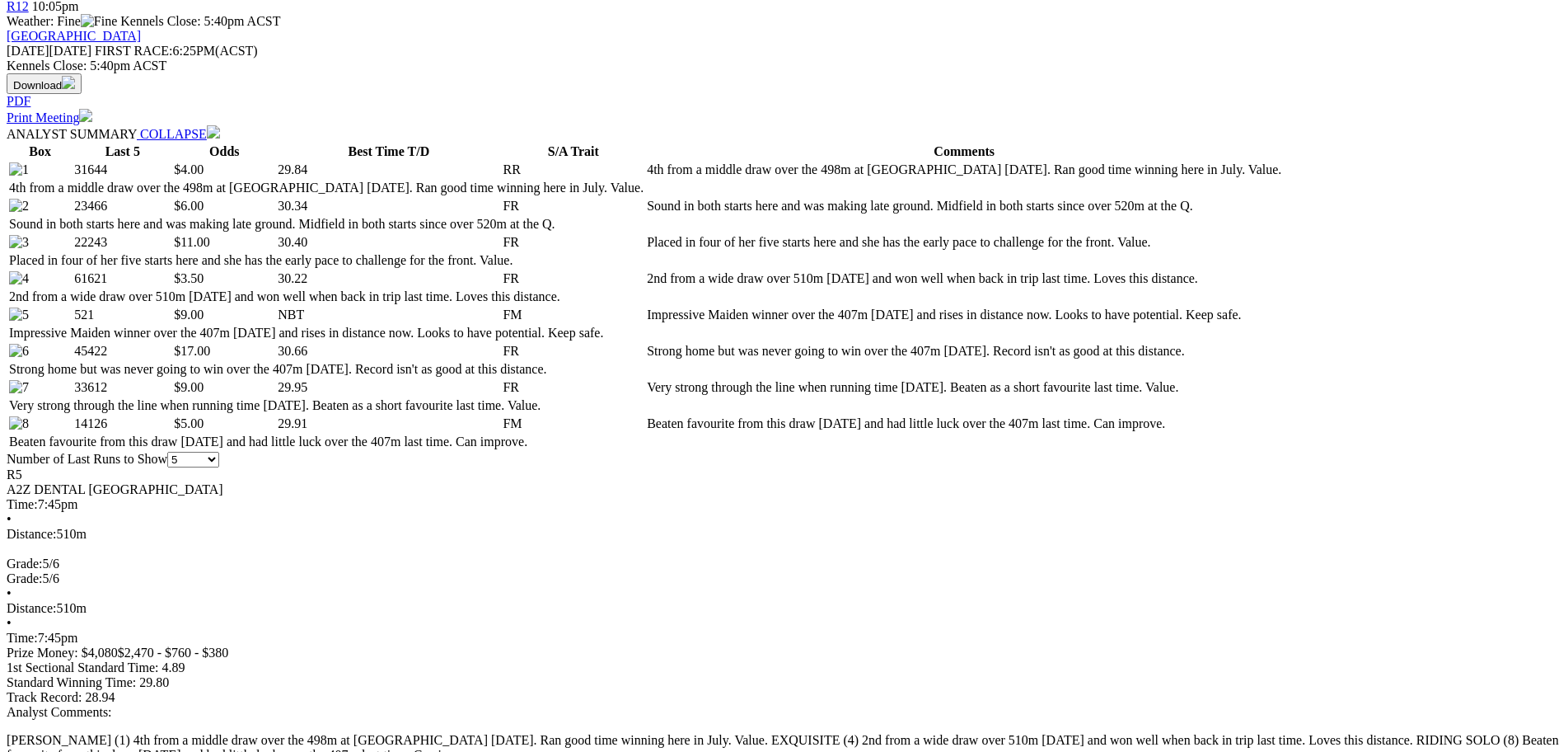
scroll to position [742, 0]
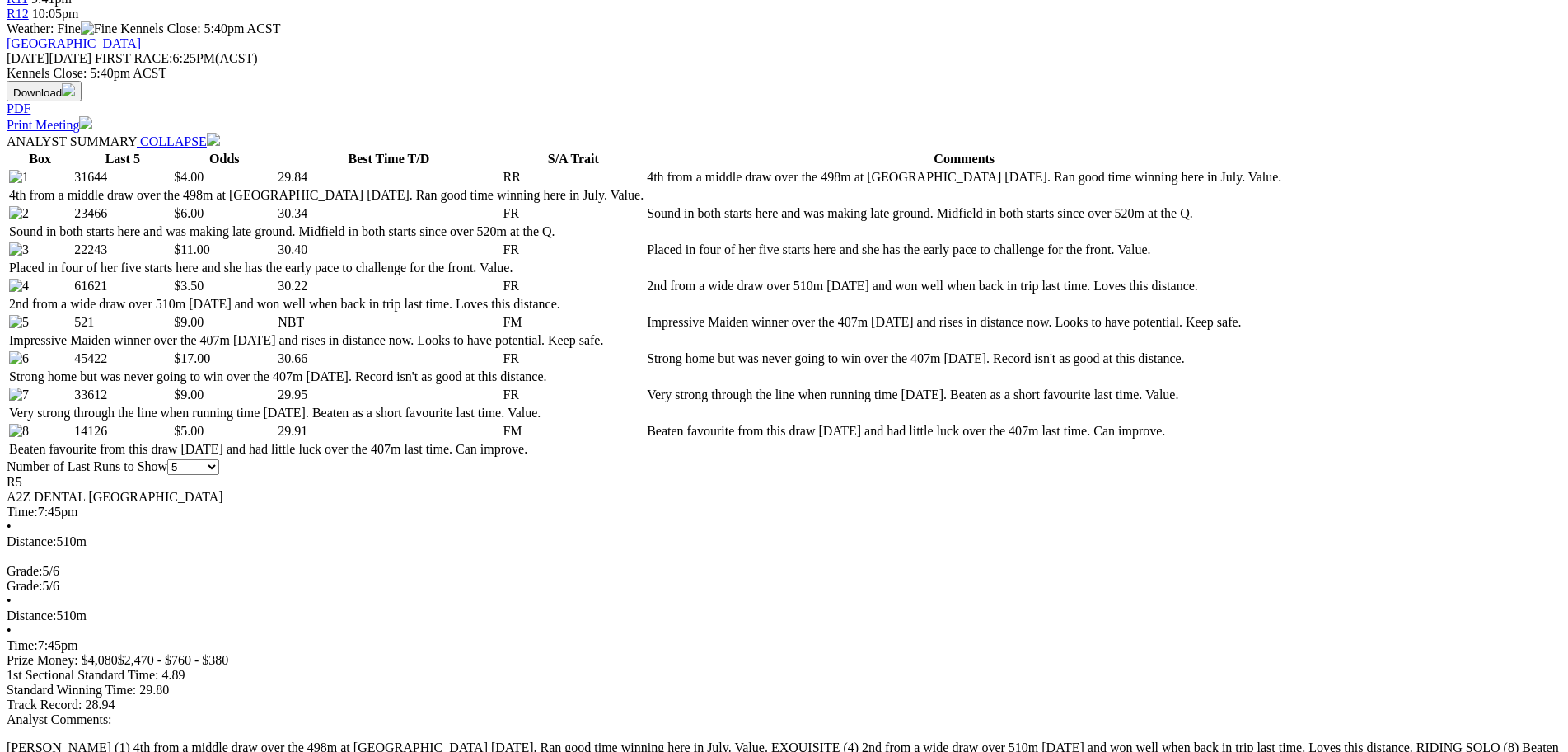
drag, startPoint x: 1531, startPoint y: 156, endPoint x: 1472, endPoint y: 185, distance: 65.7
drag, startPoint x: 966, startPoint y: 46, endPoint x: 968, endPoint y: 62, distance: 16.1
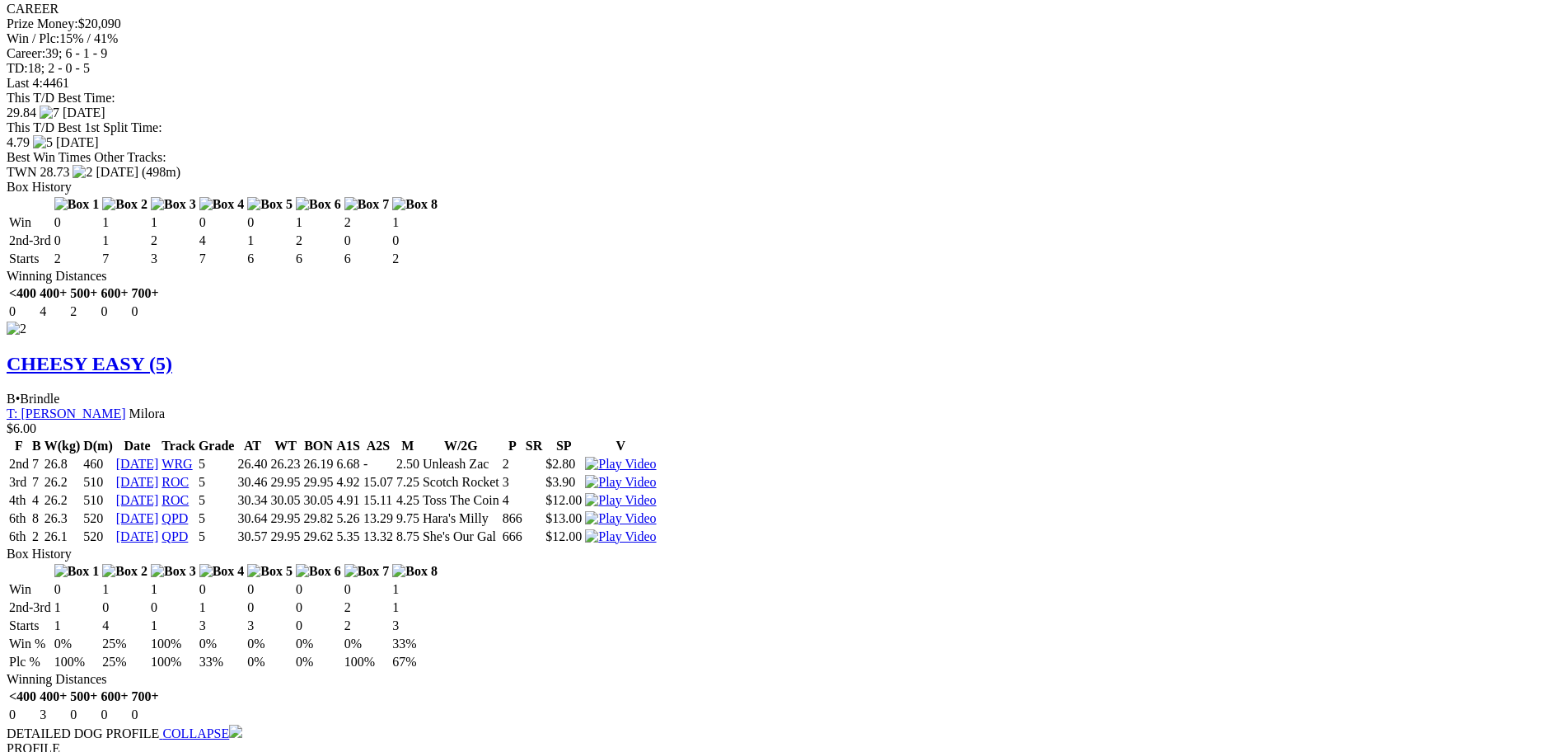
scroll to position [2143, 0]
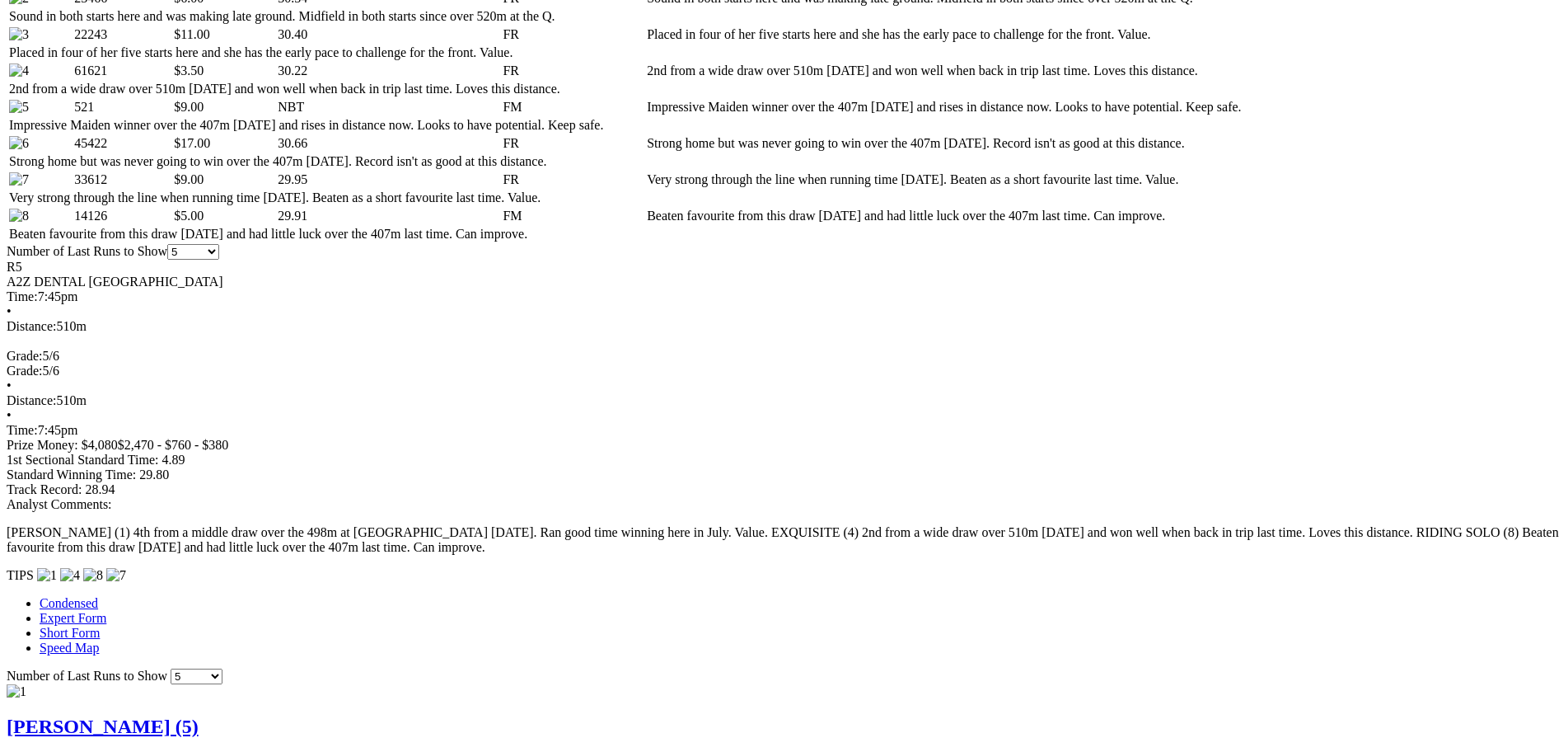
scroll to position [907, 0]
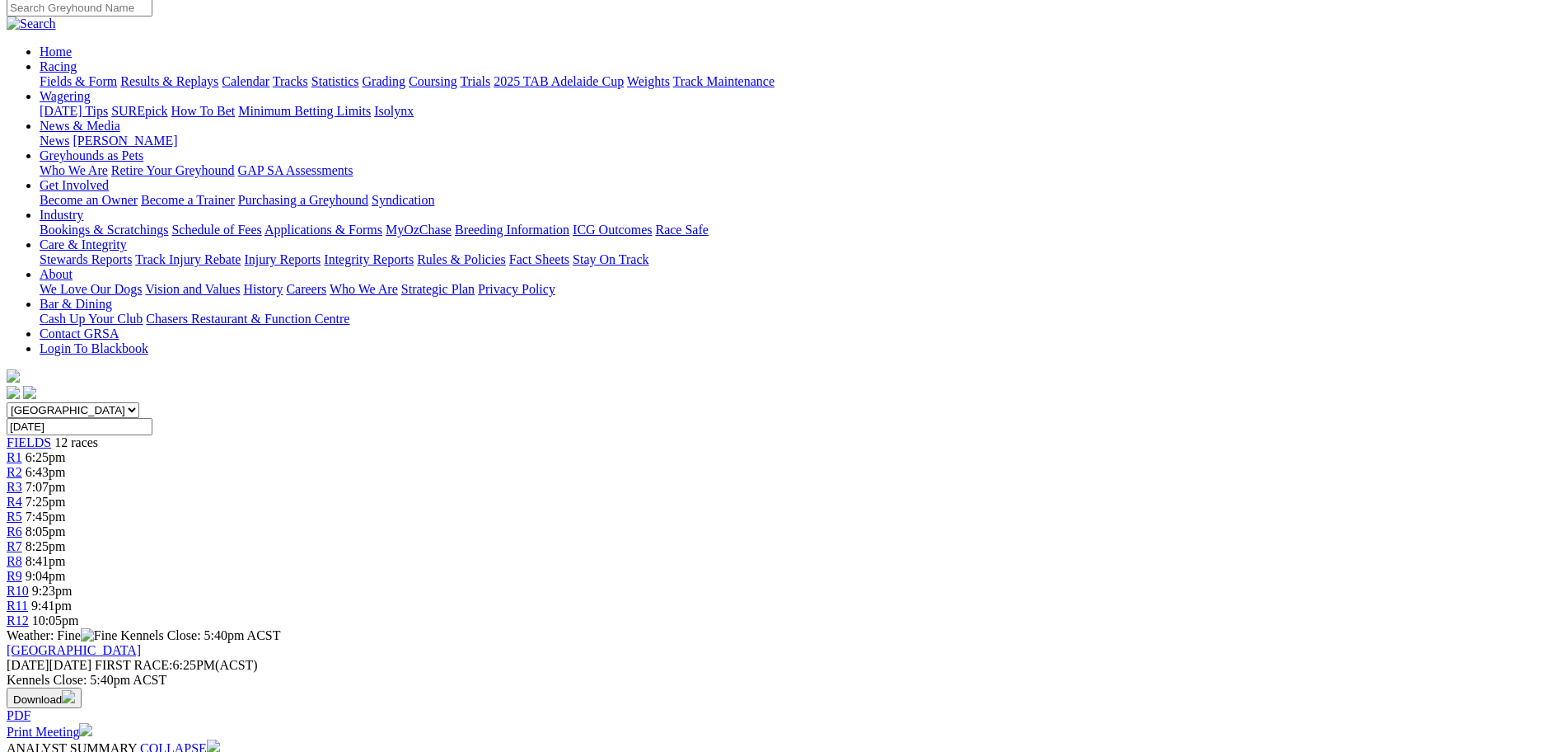
scroll to position [82, 0]
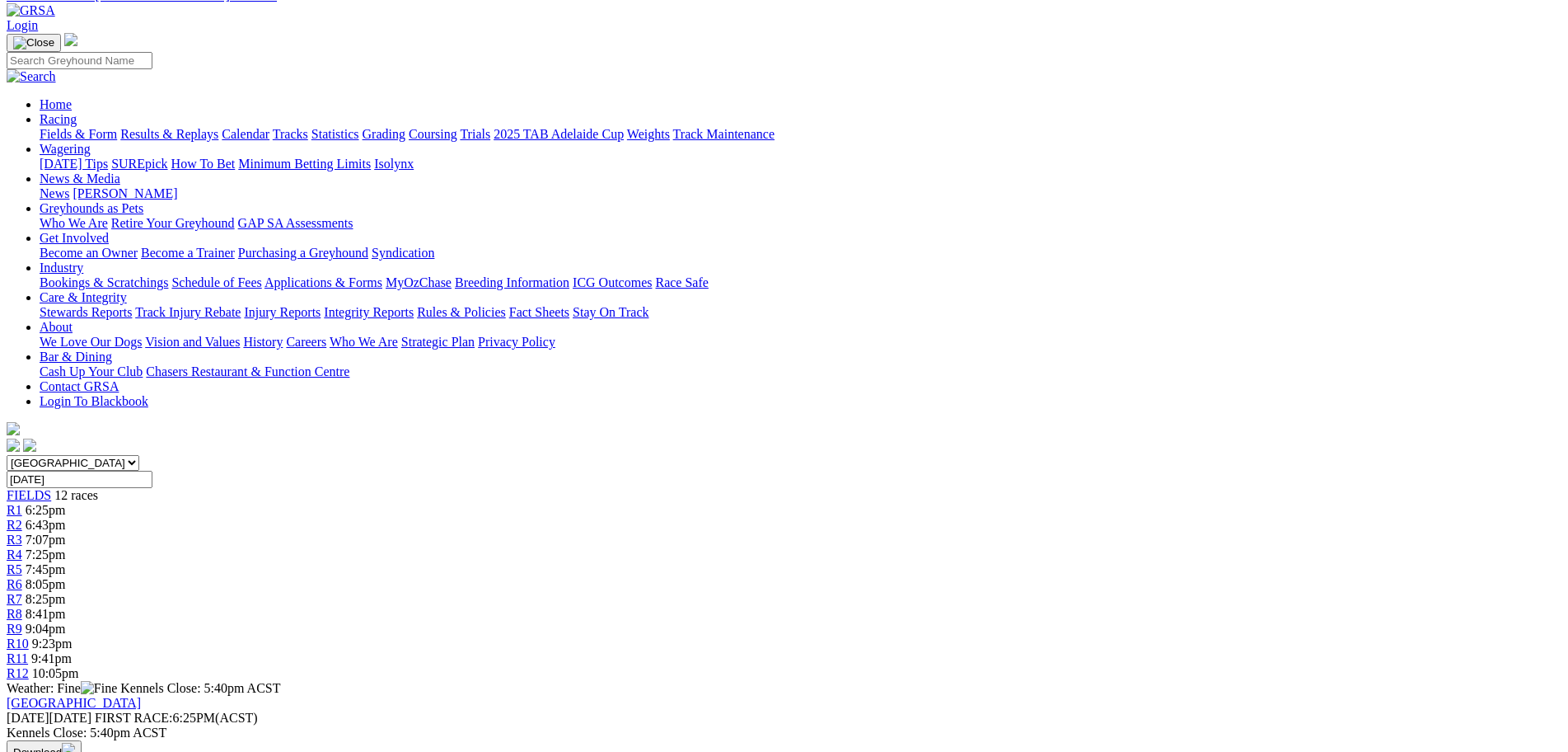
click at [22, 577] on link "R6" at bounding box center [14, 583] width 15 height 14
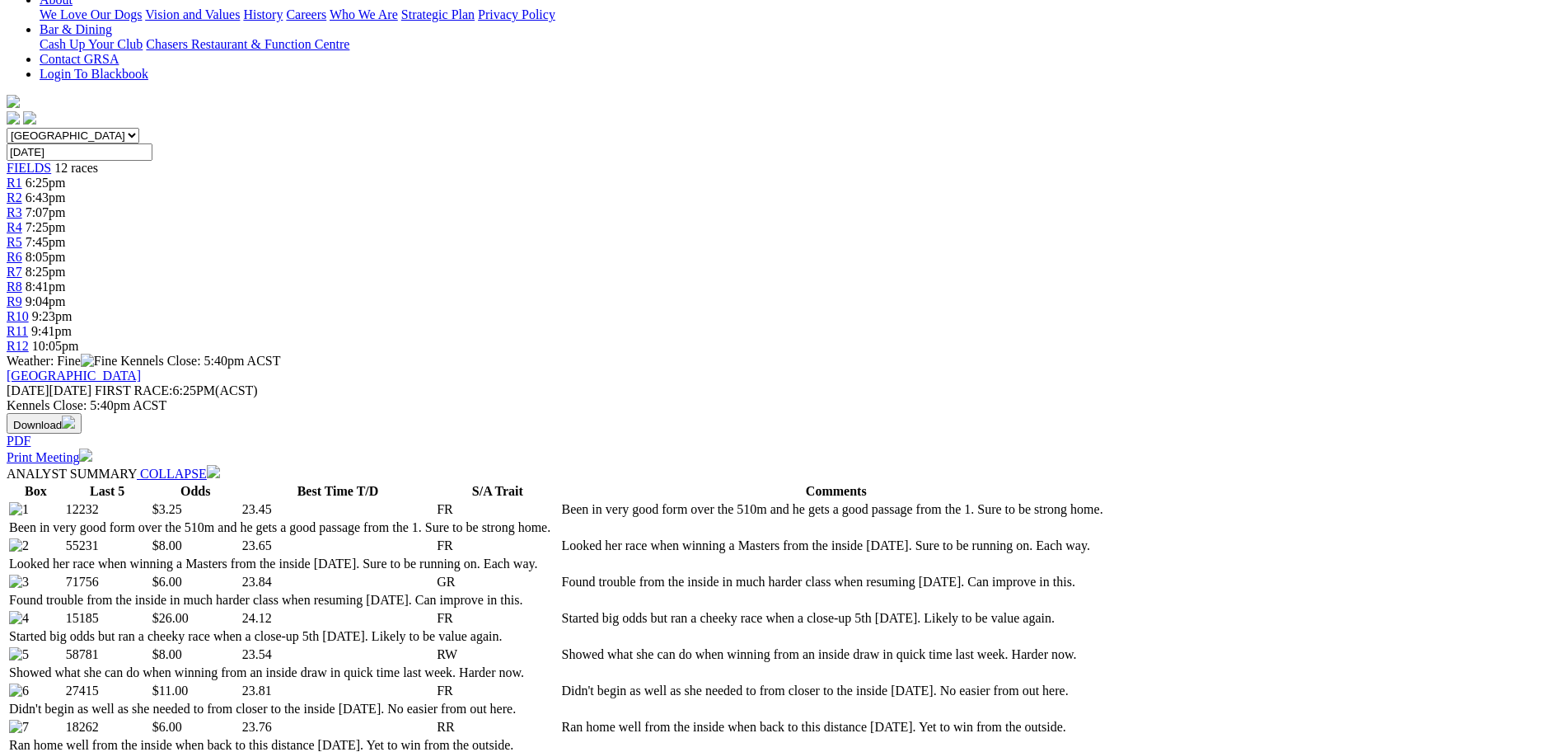
scroll to position [412, 0]
